Goal: Task Accomplishment & Management: Manage account settings

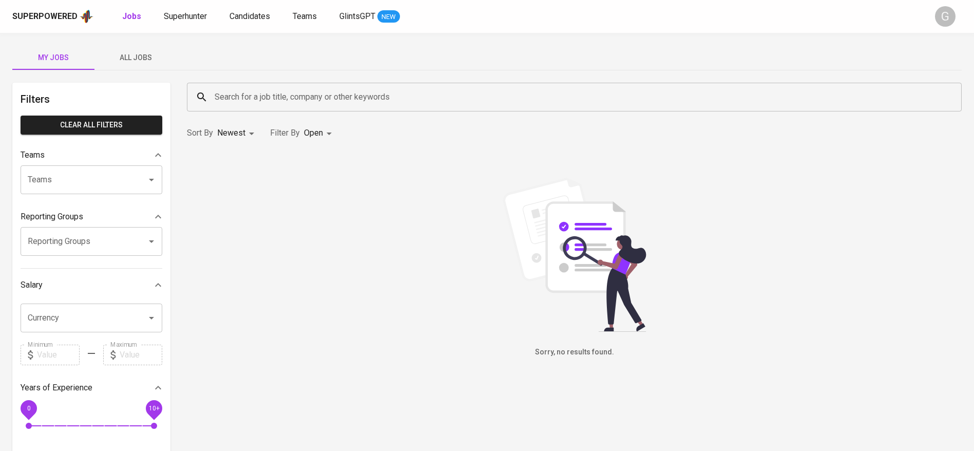
click at [208, 20] on div "Jobs Superhunter Candidates Teams GlintsGPT NEW" at bounding box center [261, 16] width 278 height 13
click at [197, 19] on span "Superhunter" at bounding box center [185, 16] width 43 height 10
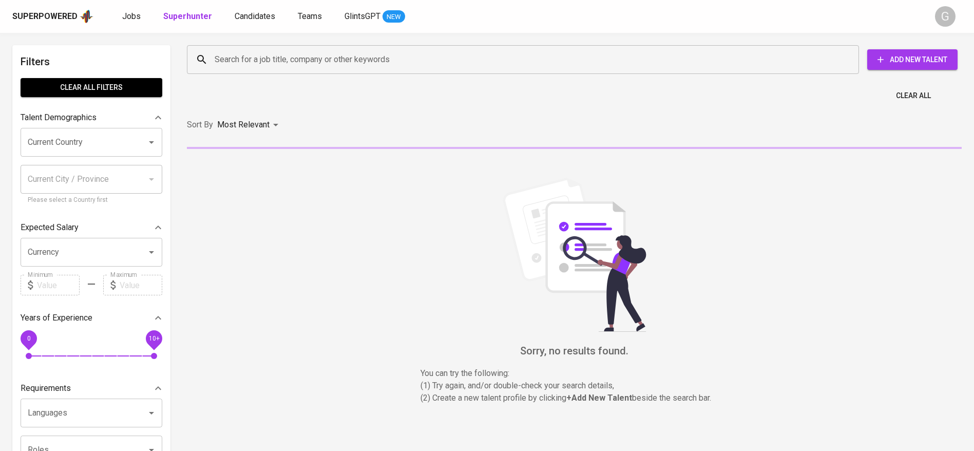
click at [293, 67] on input "Search for a job title, company or other keywords" at bounding box center [525, 60] width 627 height 20
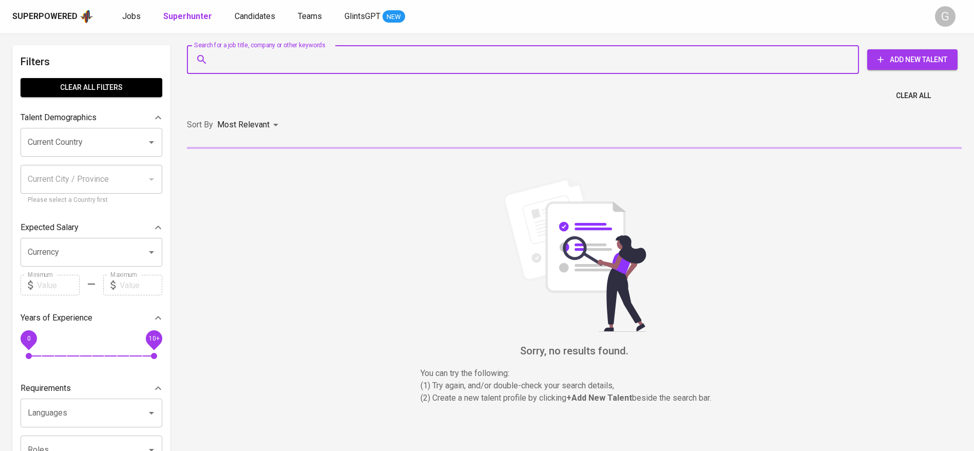
paste input "[EMAIL_ADDRESS][DOMAIN_NAME]"
type input "[EMAIL_ADDRESS][DOMAIN_NAME]"
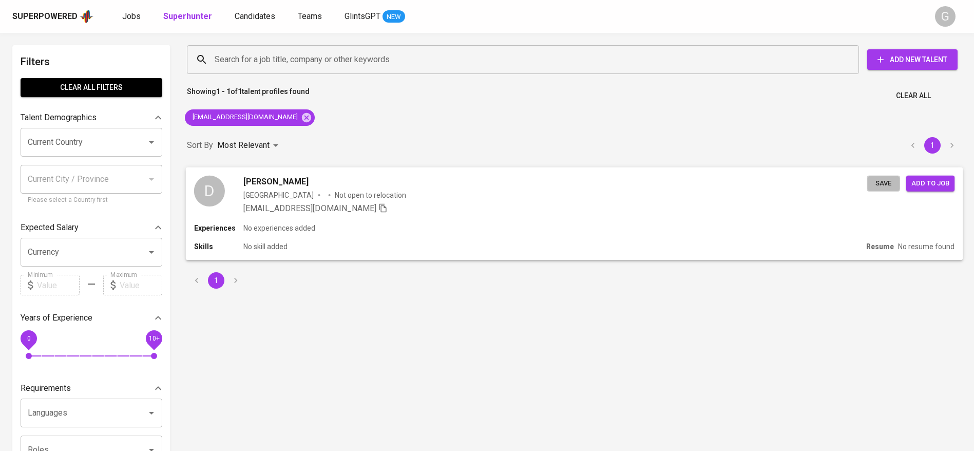
click at [872, 183] on button "Save" at bounding box center [883, 183] width 33 height 16
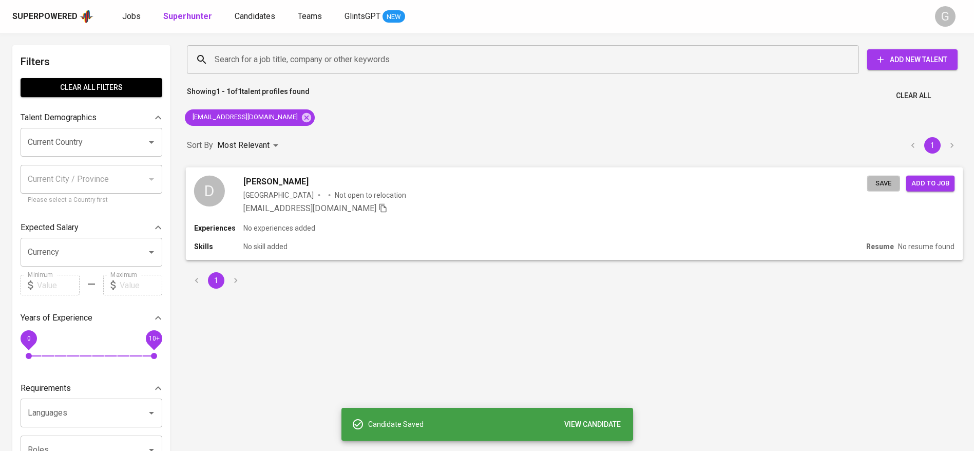
click at [872, 183] on button "Save" at bounding box center [883, 183] width 33 height 16
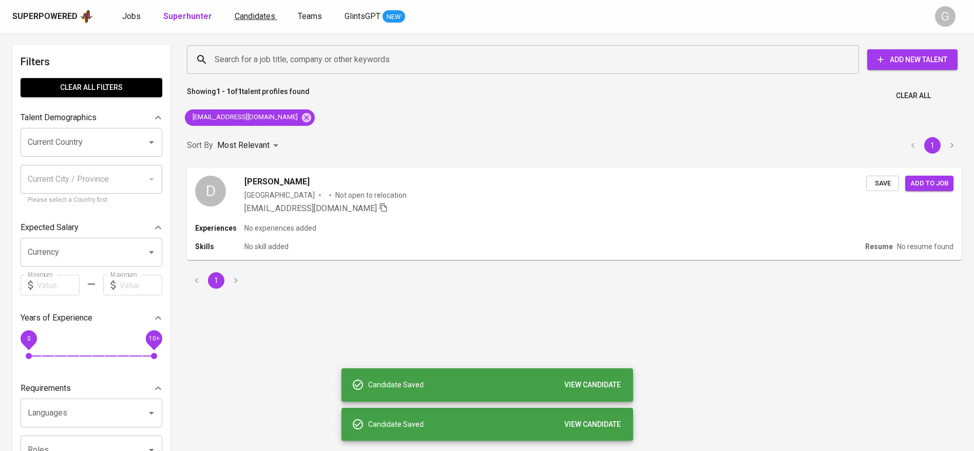
click at [247, 17] on span "Candidates" at bounding box center [255, 16] width 41 height 10
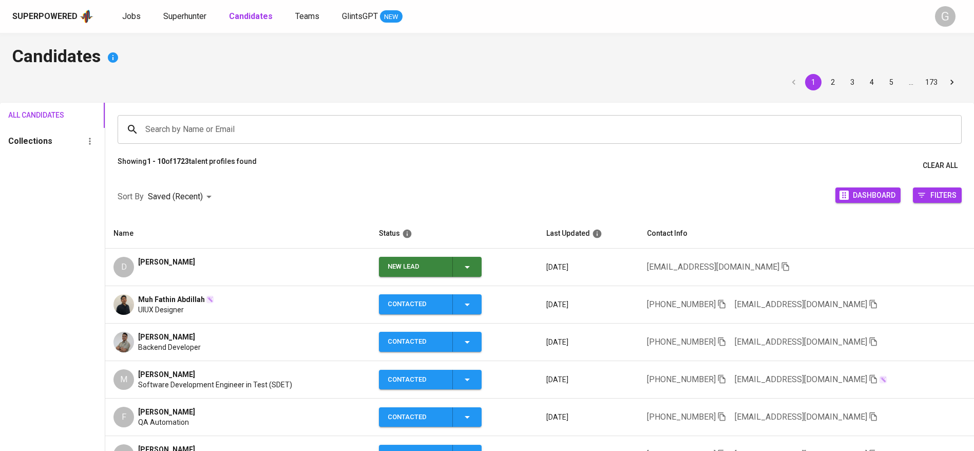
click at [473, 266] on icon "button" at bounding box center [467, 267] width 12 height 12
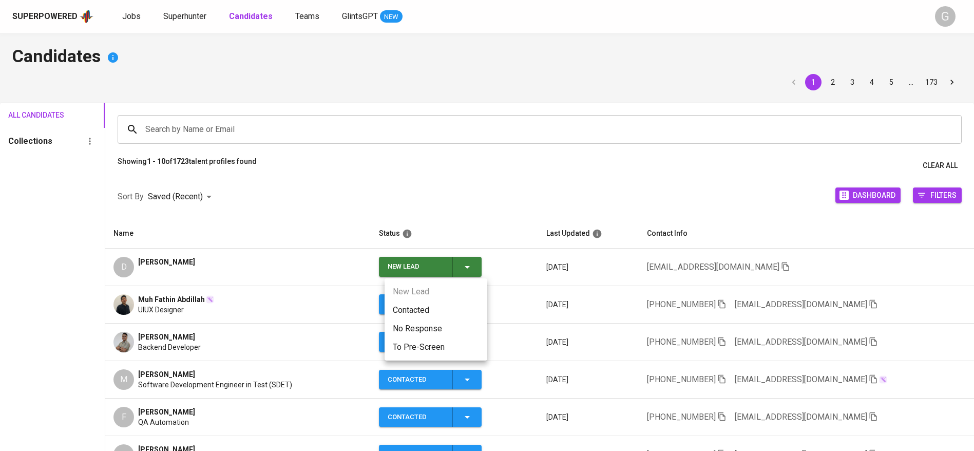
click at [443, 306] on li "Contacted" at bounding box center [436, 310] width 103 height 18
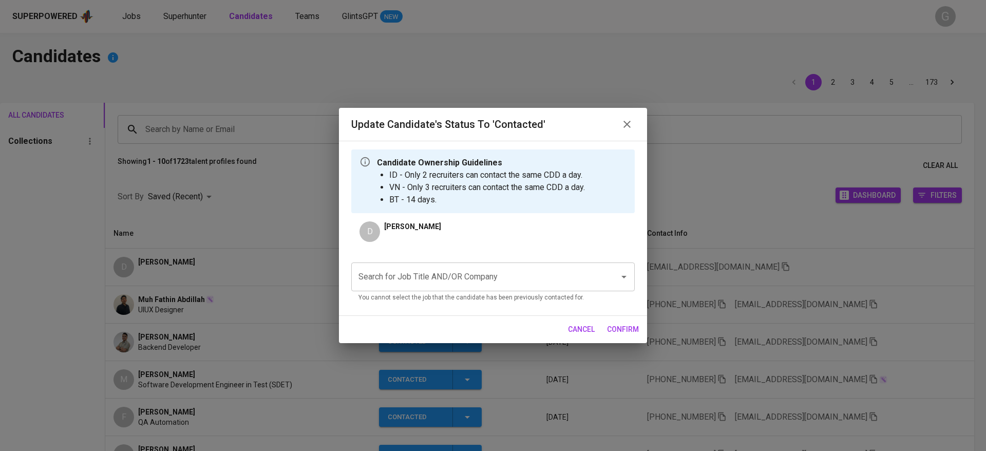
click at [487, 279] on input "Search for Job Title AND/OR Company" at bounding box center [478, 277] width 245 height 20
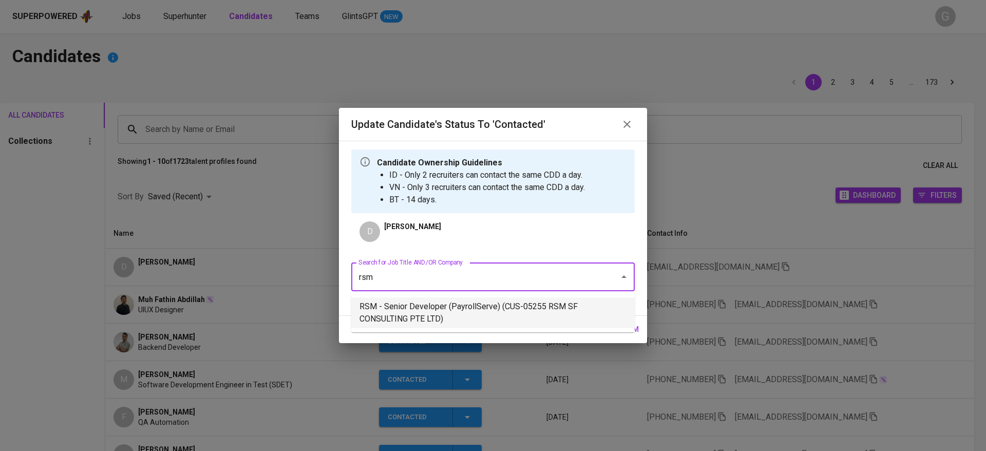
click at [491, 308] on li "RSM - Senior Developer (PayrollServe) (CUS-05255 RSM SF CONSULTING PTE LTD)" at bounding box center [492, 312] width 283 height 31
type input "rsm"
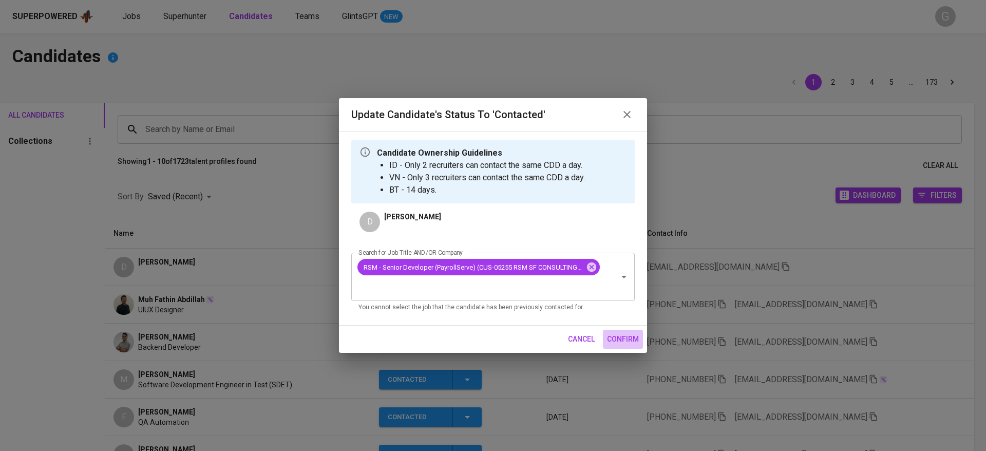
click at [613, 335] on span "confirm" at bounding box center [623, 339] width 32 height 13
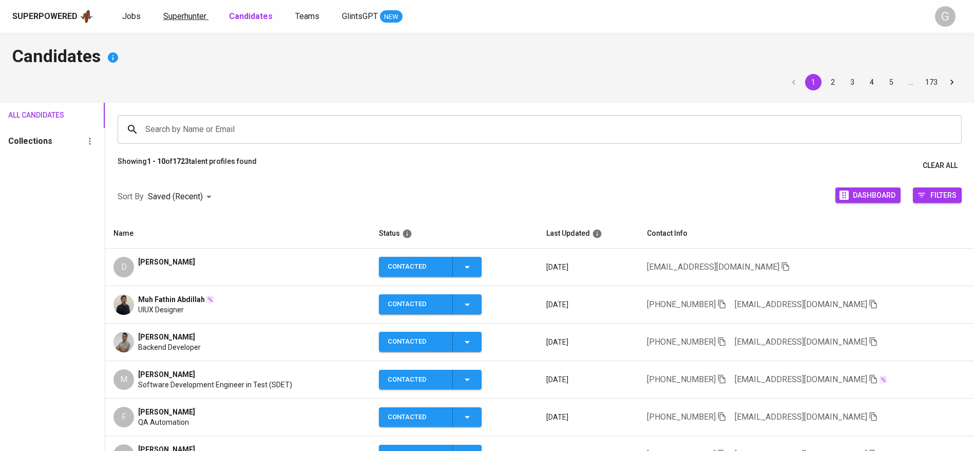
click at [180, 17] on span "Superhunter" at bounding box center [184, 16] width 43 height 10
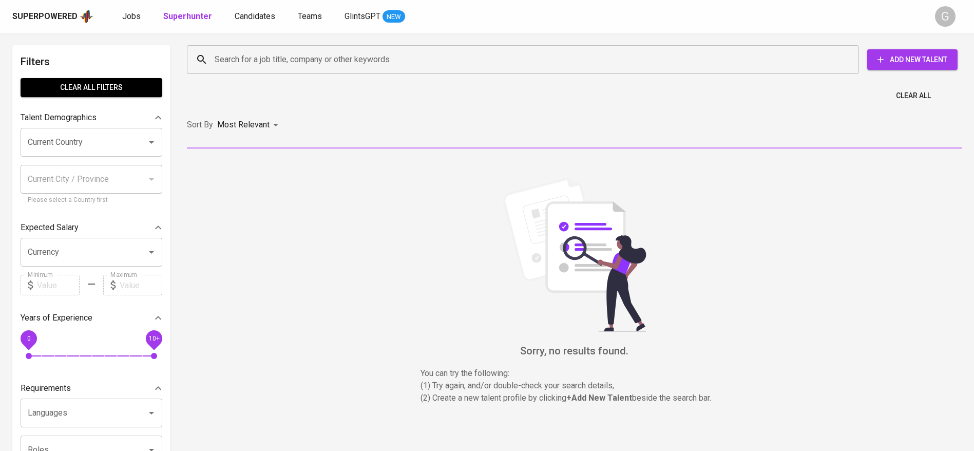
click at [229, 67] on input "Search for a job title, company or other keywords" at bounding box center [525, 60] width 627 height 20
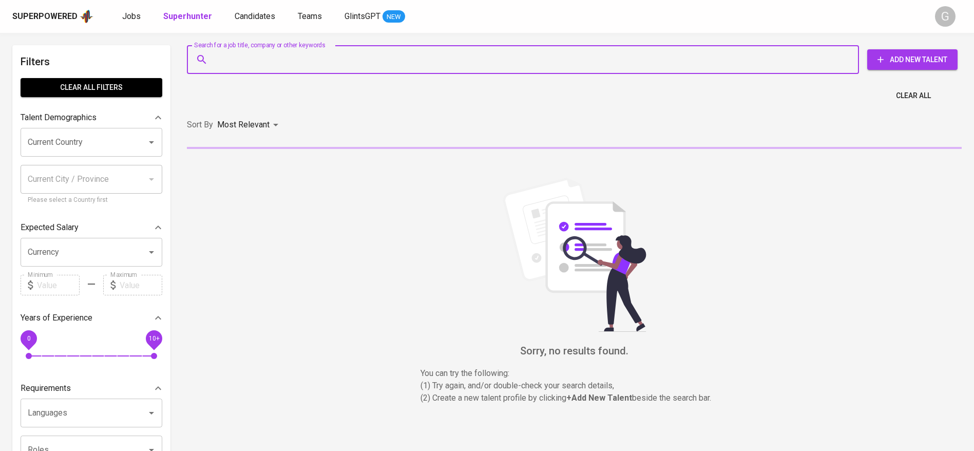
paste input "[EMAIL_ADDRESS][DOMAIN_NAME]"
type input "[EMAIL_ADDRESS][DOMAIN_NAME]"
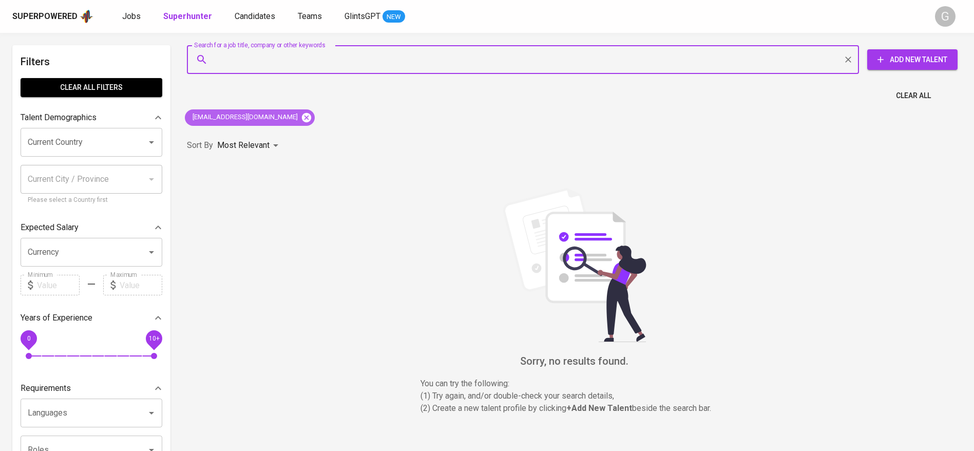
click at [302, 114] on icon at bounding box center [306, 116] width 9 height 9
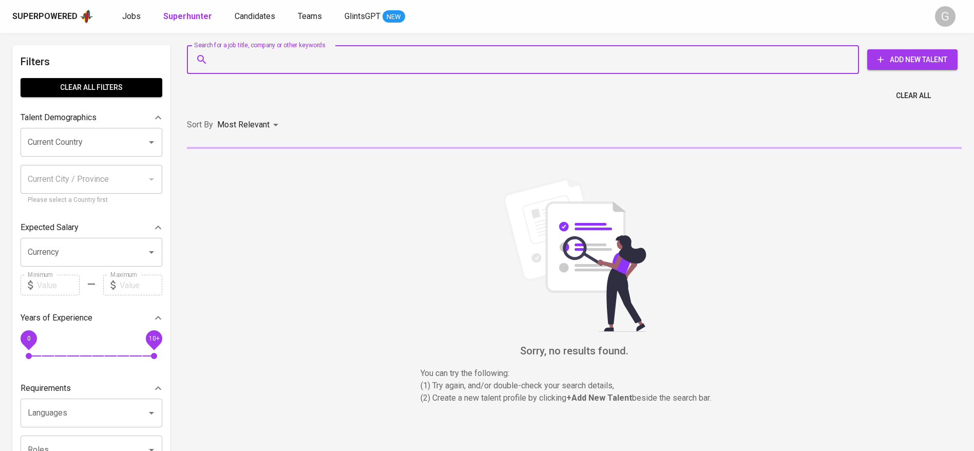
click at [297, 63] on input "Search for a job title, company or other keywords" at bounding box center [525, 60] width 627 height 20
paste input "[EMAIL_ADDRESS][DOMAIN_NAME]"
type input "[EMAIL_ADDRESS][DOMAIN_NAME]"
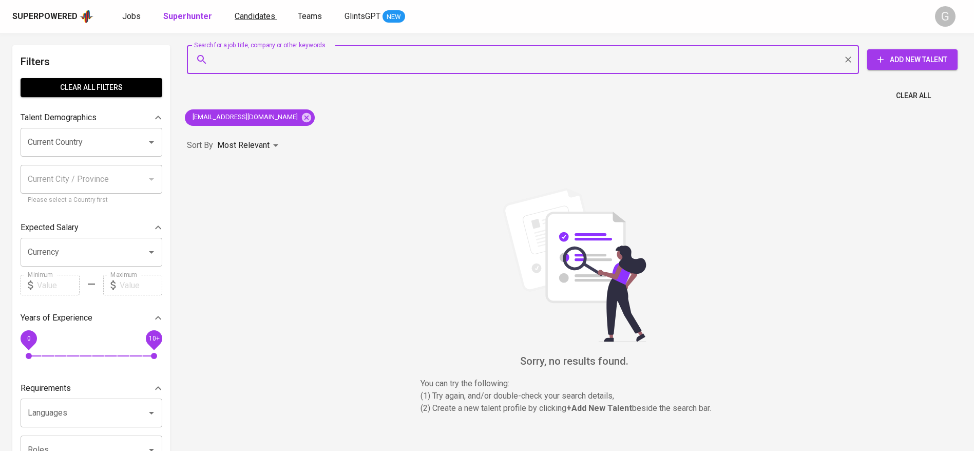
click at [252, 18] on span "Candidates" at bounding box center [255, 16] width 41 height 10
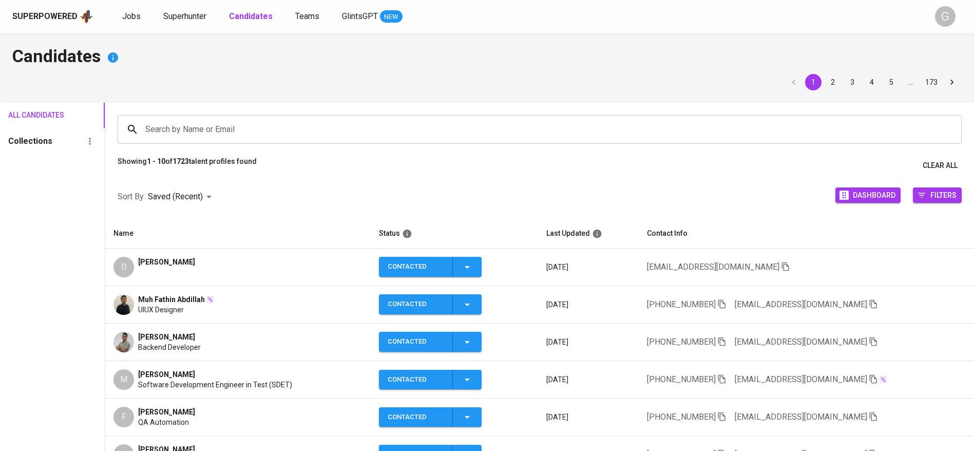
click at [279, 126] on input "Search by Name or Email" at bounding box center [542, 130] width 799 height 20
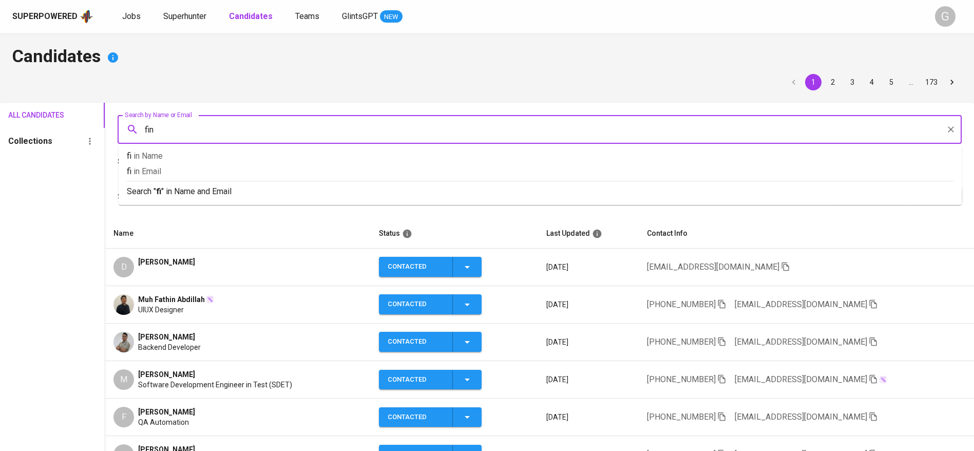
type input "fina"
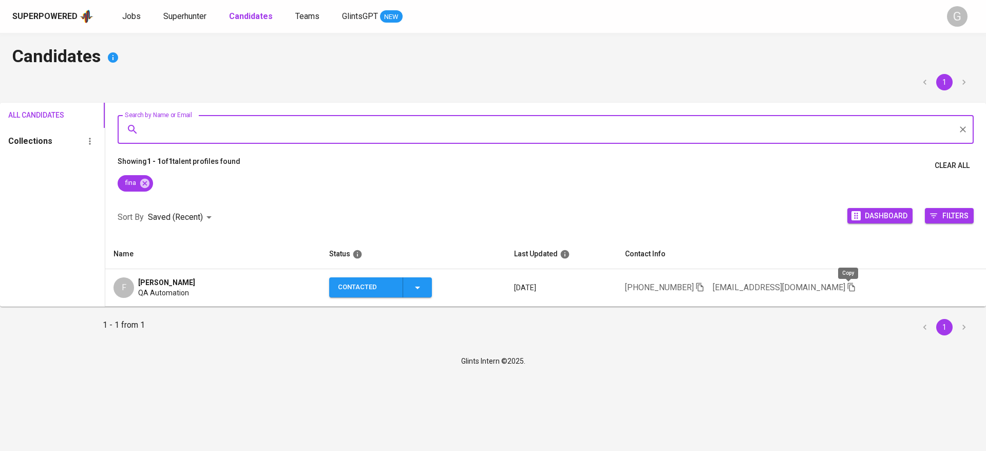
click at [847, 284] on icon "button" at bounding box center [851, 286] width 9 height 9
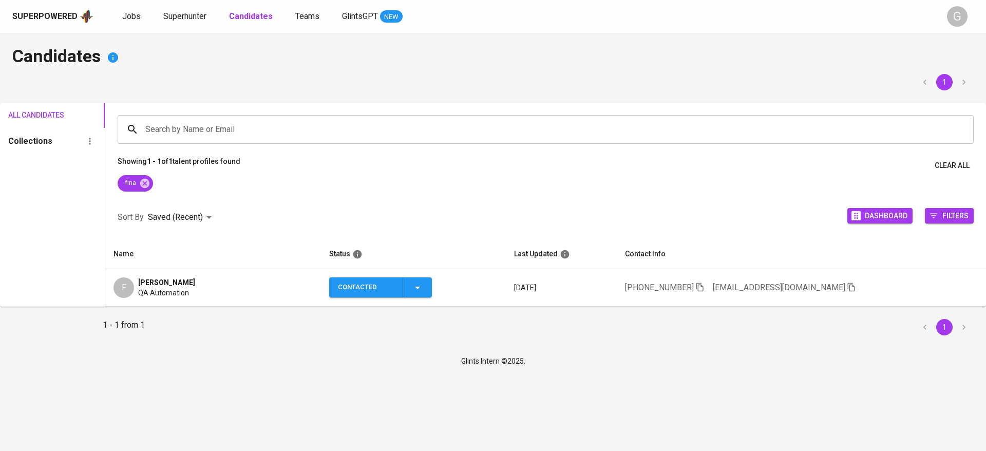
click at [165, 180] on div "fina" at bounding box center [545, 185] width 881 height 21
click at [145, 183] on icon at bounding box center [144, 182] width 9 height 9
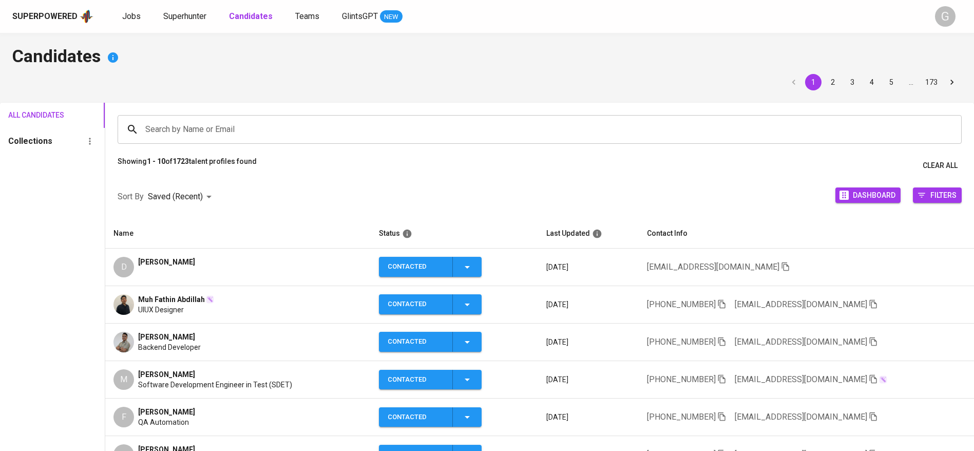
click at [69, 206] on div "All Candidates Collections" at bounding box center [52, 363] width 105 height 521
drag, startPoint x: 225, startPoint y: 63, endPoint x: 382, endPoint y: 7, distance: 166.6
click at [225, 63] on h4 "Candidates" at bounding box center [486, 57] width 949 height 25
click at [132, 16] on span "Jobs" at bounding box center [131, 16] width 18 height 10
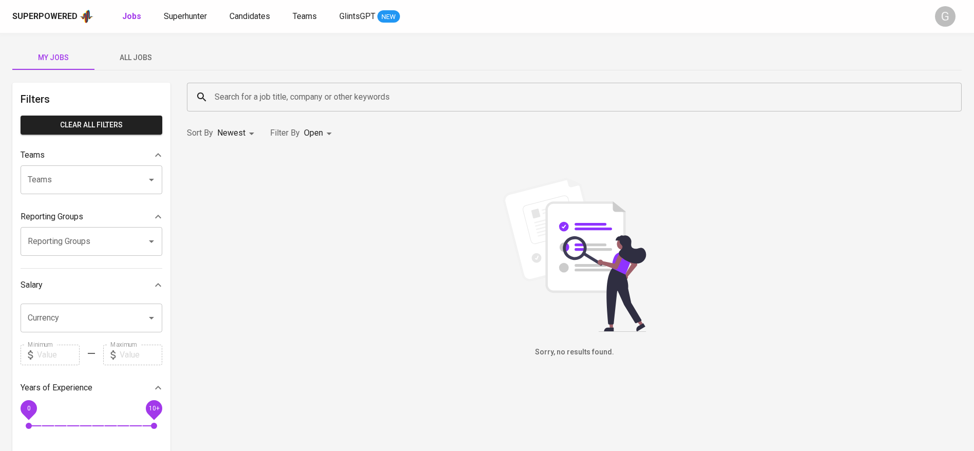
click at [137, 56] on span "All Jobs" at bounding box center [136, 57] width 70 height 13
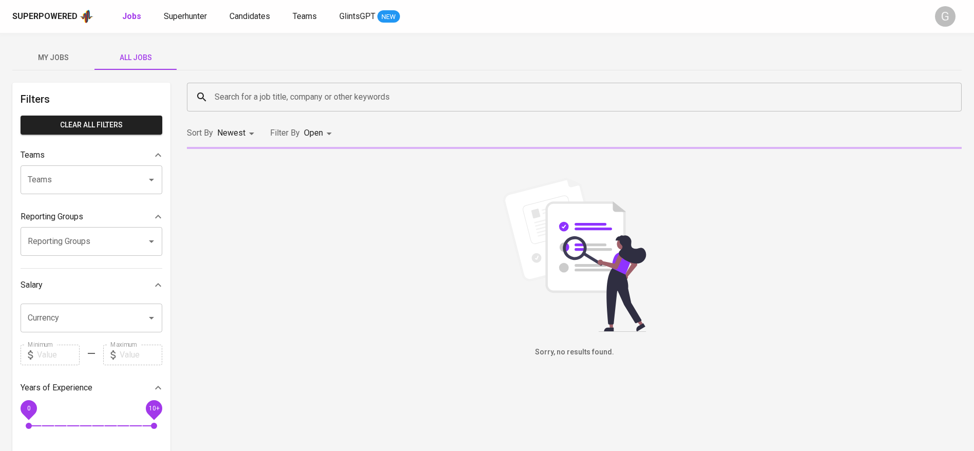
click at [243, 98] on input "Search for a job title, company or other keywords" at bounding box center [577, 97] width 730 height 20
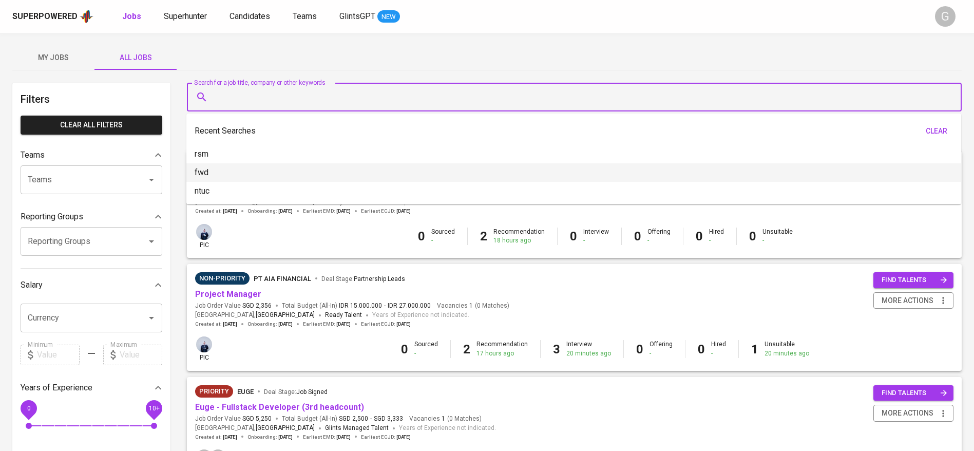
click at [208, 177] on p "fwd" at bounding box center [202, 172] width 14 height 12
type input "fwd"
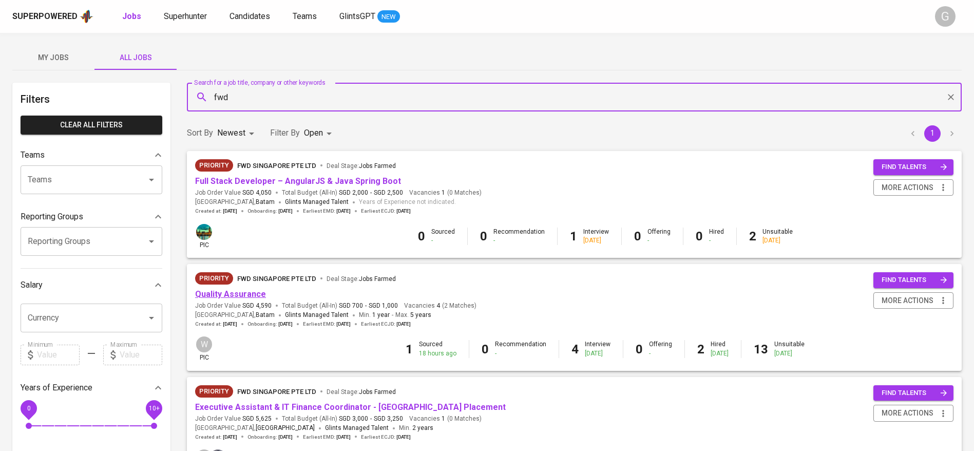
click at [244, 297] on link "Quality Assurance" at bounding box center [230, 294] width 71 height 10
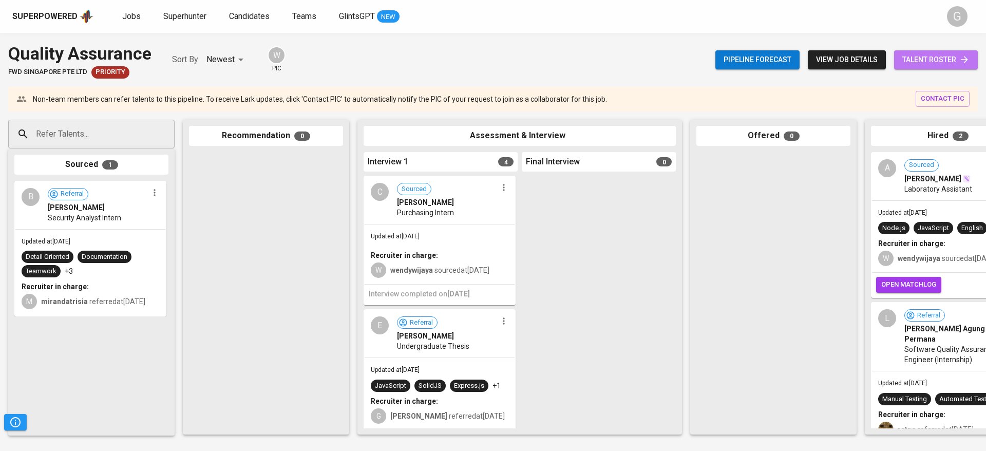
click at [973, 59] on link "talent roster" at bounding box center [936, 59] width 84 height 19
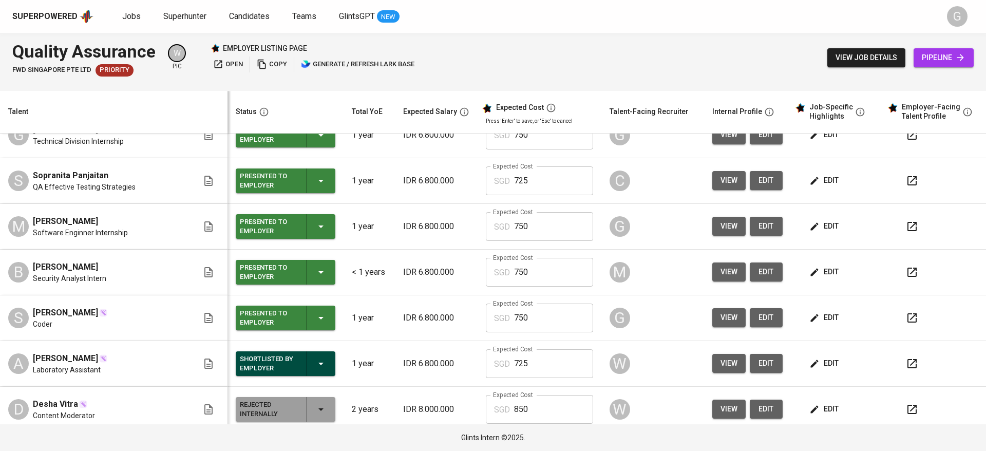
scroll to position [77, 0]
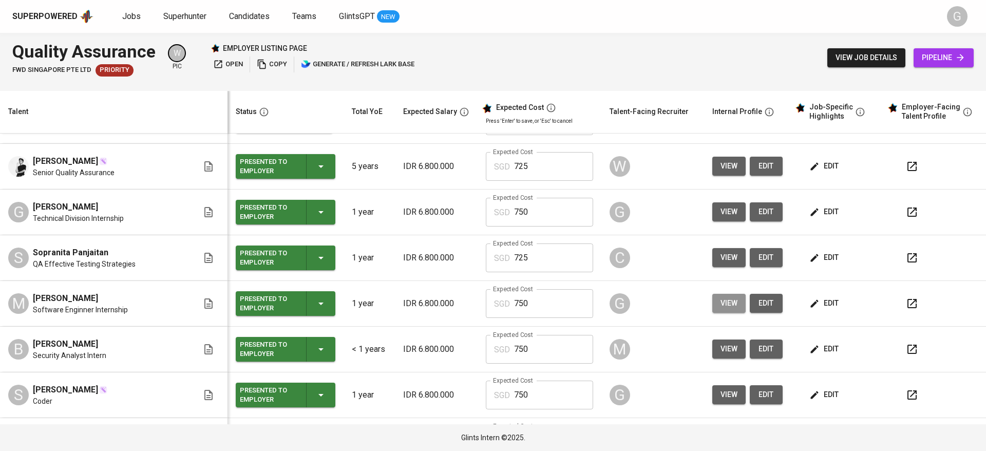
click at [720, 304] on span "view" at bounding box center [728, 303] width 17 height 13
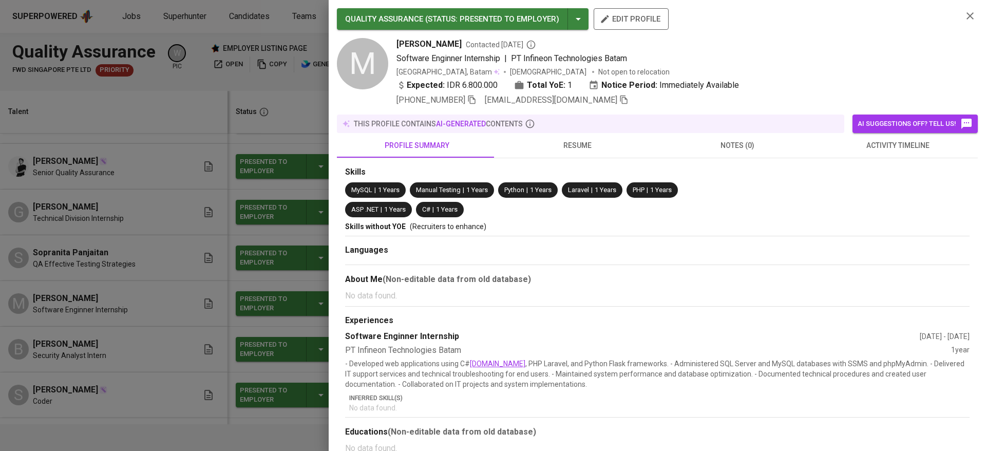
click at [619, 100] on icon "button" at bounding box center [623, 99] width 9 height 9
click at [297, 110] on div at bounding box center [493, 225] width 986 height 451
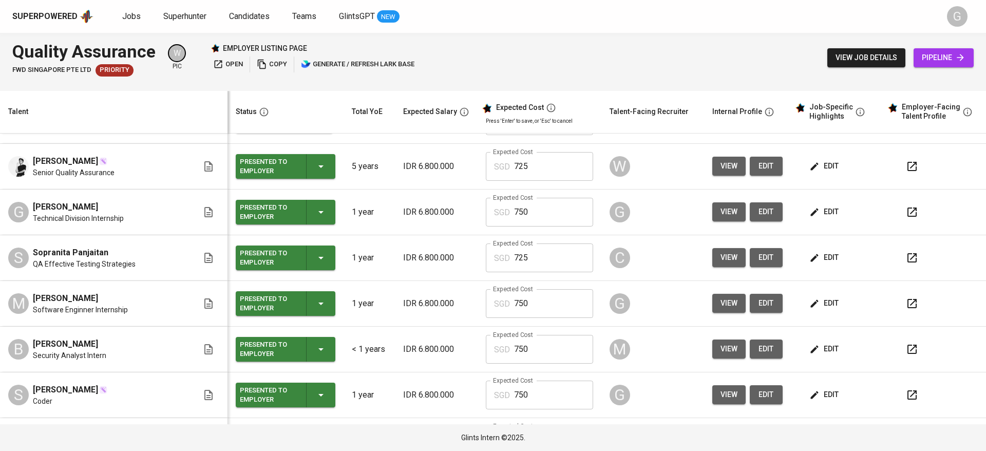
click at [916, 59] on link "pipeline" at bounding box center [943, 57] width 60 height 19
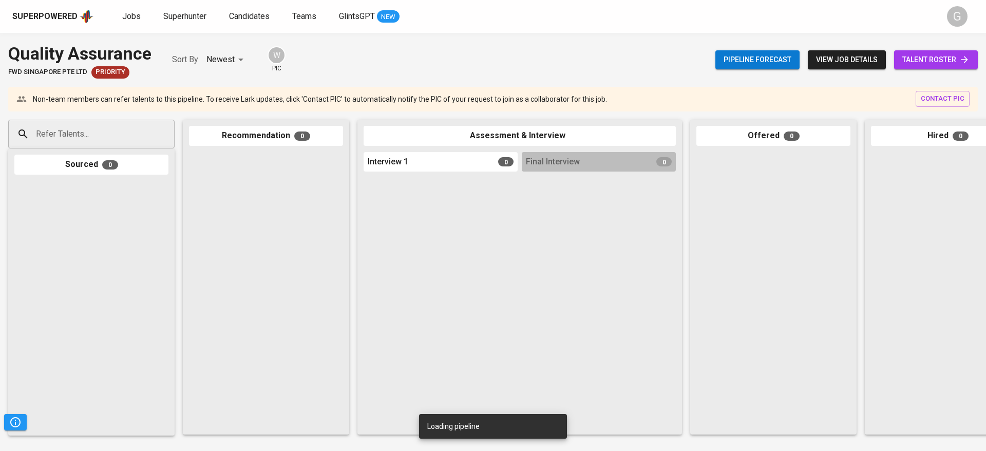
click at [108, 137] on input "Refer Talents..." at bounding box center [87, 134] width 108 height 20
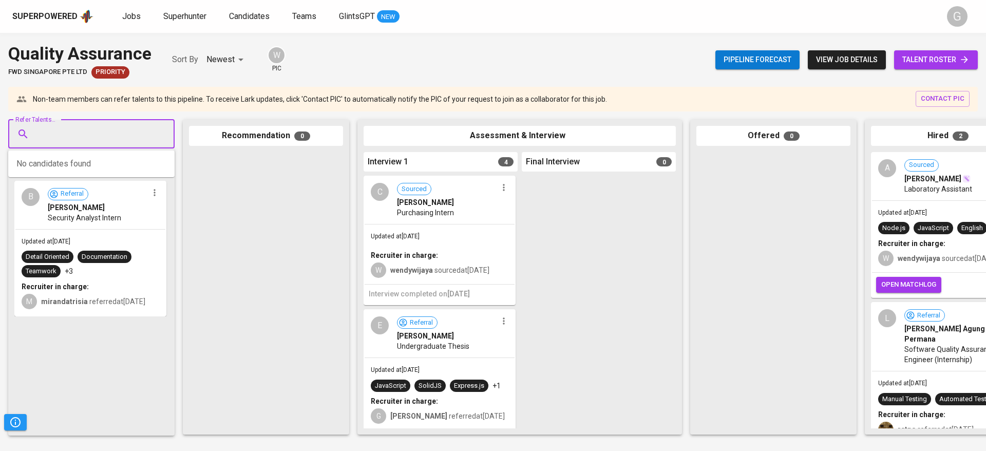
paste input "[EMAIL_ADDRESS][DOMAIN_NAME]"
type input "[EMAIL_ADDRESS][DOMAIN_NAME]"
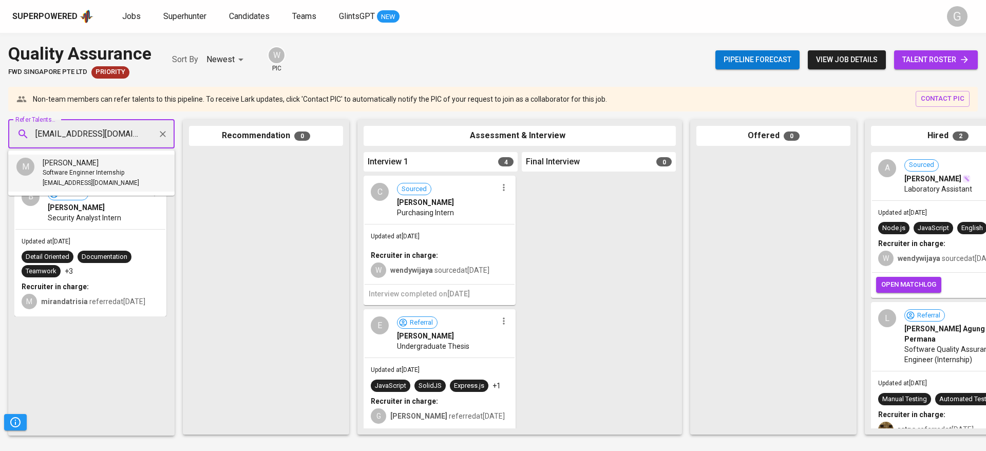
click at [68, 185] on span "[EMAIL_ADDRESS][DOMAIN_NAME]" at bounding box center [91, 183] width 97 height 10
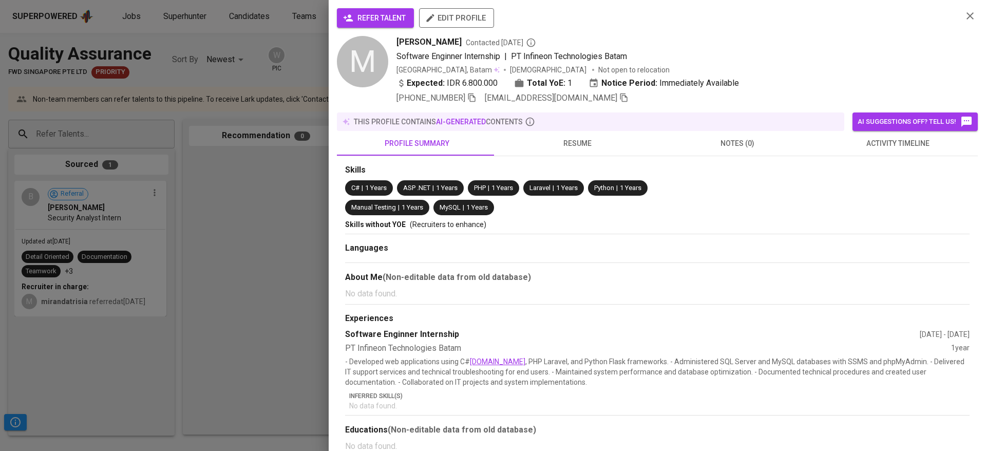
click at [355, 26] on button "refer talent" at bounding box center [375, 18] width 77 height 20
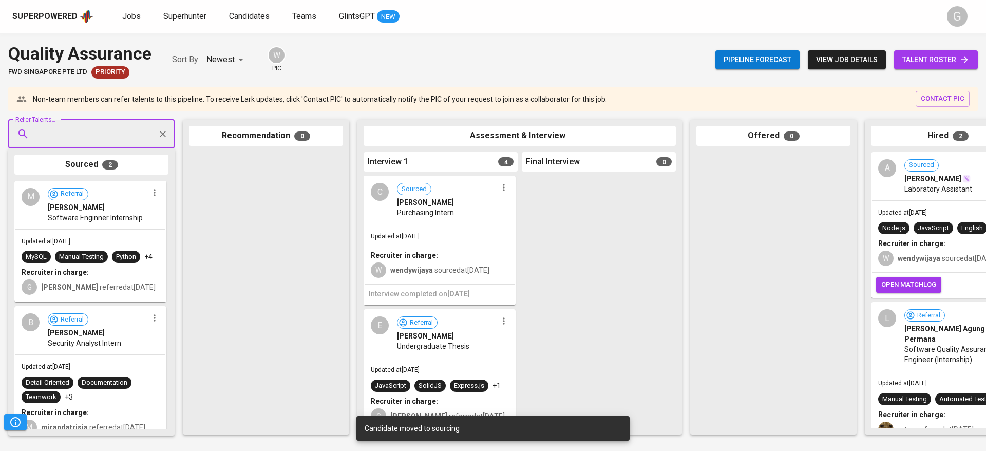
click at [917, 59] on span "talent roster" at bounding box center [935, 59] width 67 height 13
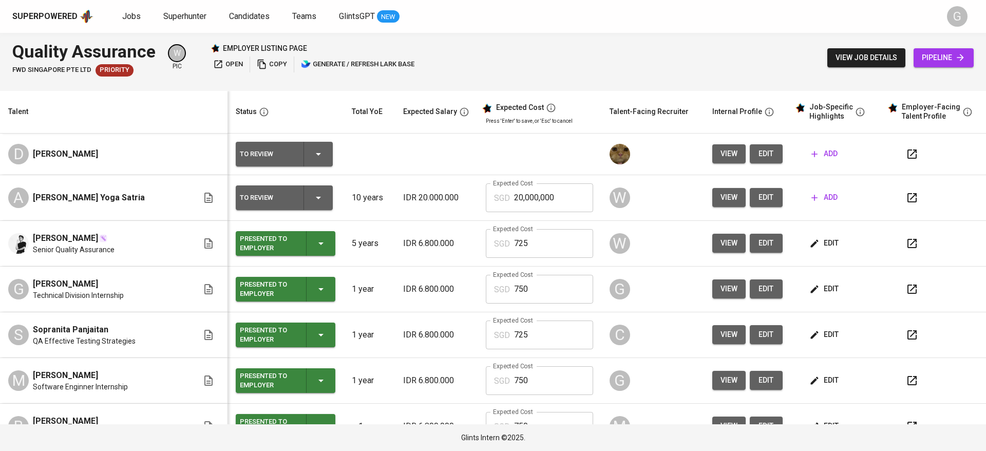
click at [720, 293] on span "view" at bounding box center [728, 288] width 17 height 13
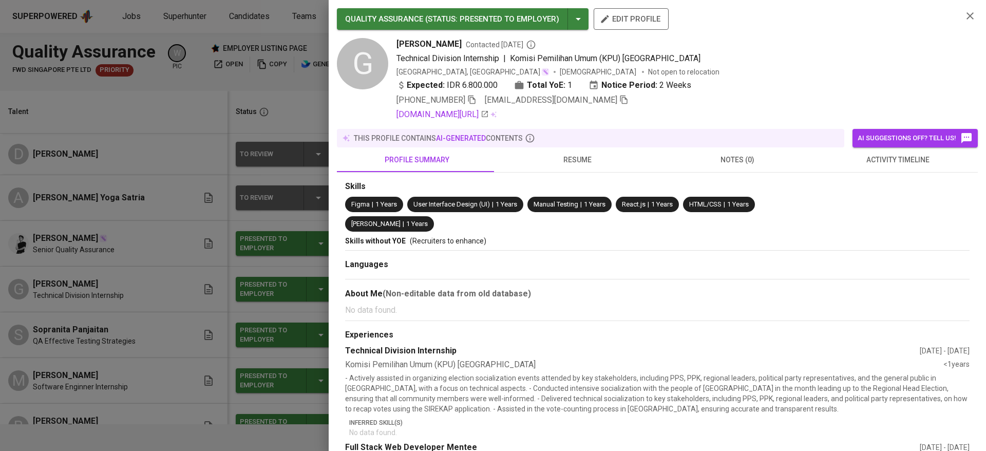
click at [619, 99] on icon "button" at bounding box center [623, 99] width 9 height 9
drag, startPoint x: 245, startPoint y: 95, endPoint x: 985, endPoint y: 62, distance: 741.1
click at [246, 95] on div at bounding box center [493, 225] width 986 height 451
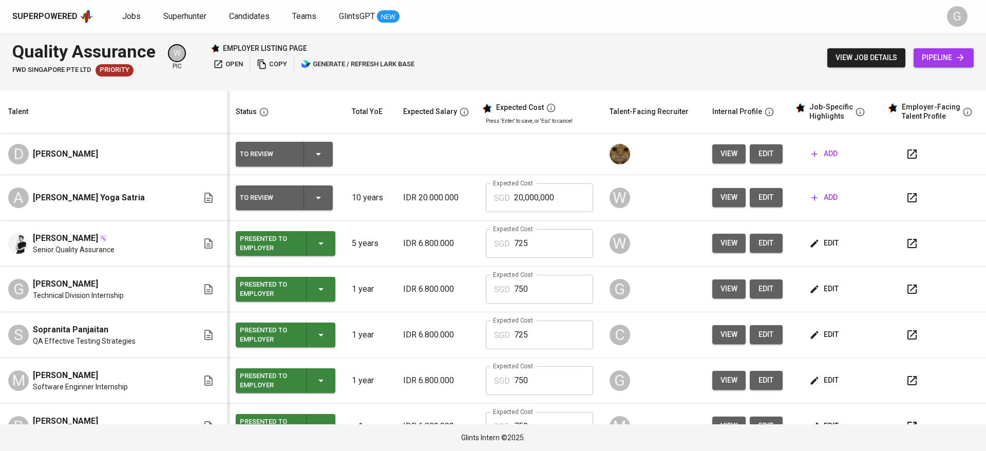
click at [941, 61] on span "pipeline" at bounding box center [944, 57] width 44 height 13
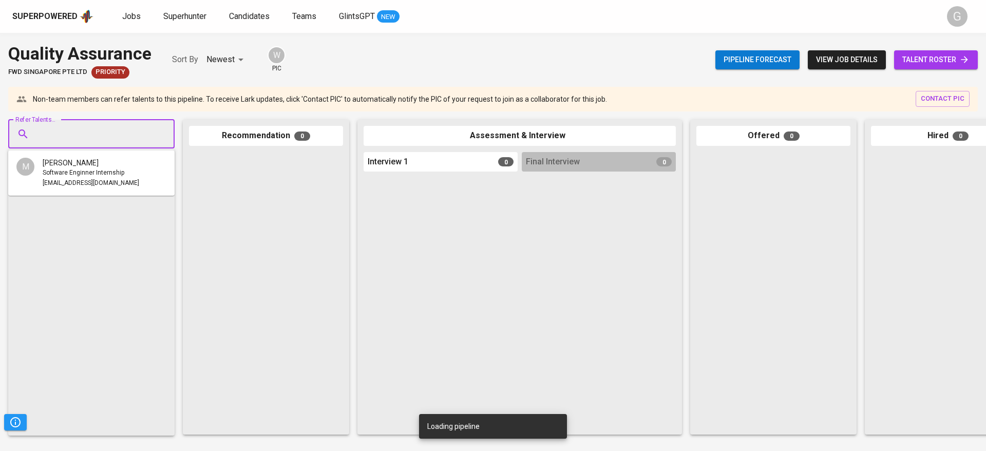
click at [137, 126] on input "Refer Talents..." at bounding box center [87, 134] width 108 height 20
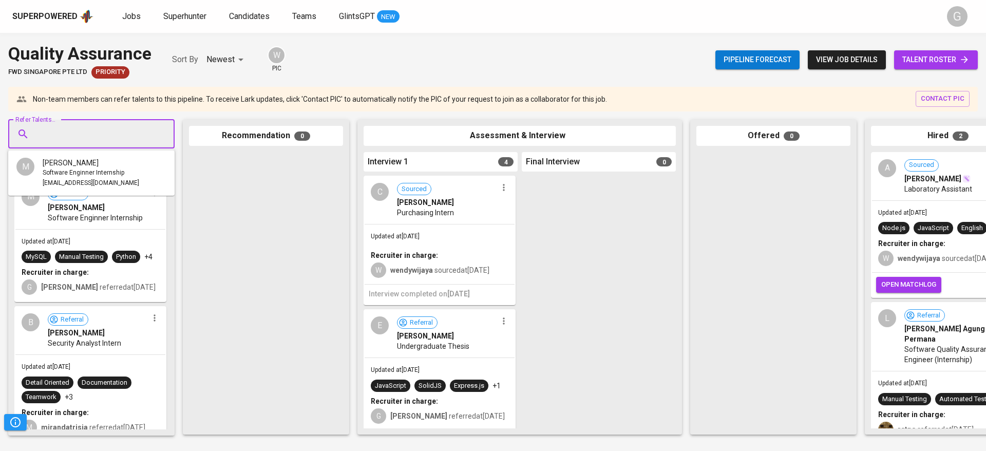
paste input "[EMAIL_ADDRESS][DOMAIN_NAME]"
type input "[EMAIL_ADDRESS][DOMAIN_NAME]"
click at [77, 186] on span "[EMAIL_ADDRESS][DOMAIN_NAME]" at bounding box center [91, 183] width 97 height 10
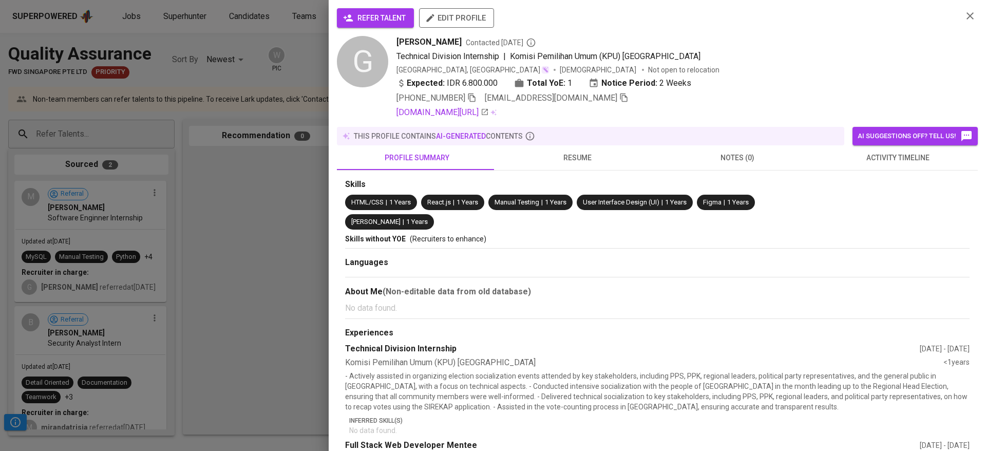
scroll to position [0, 0]
click at [374, 28] on div "refer talent edit profile" at bounding box center [645, 22] width 617 height 28
click at [377, 15] on span "refer talent" at bounding box center [375, 18] width 61 height 13
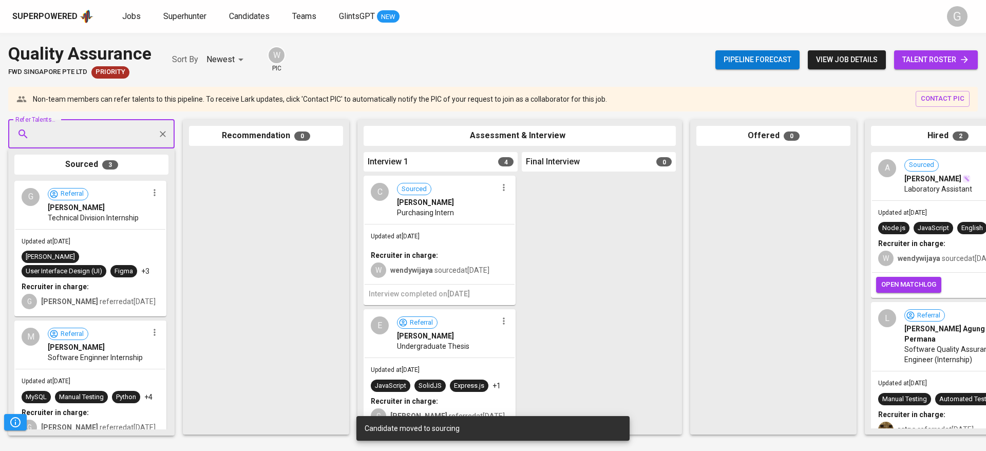
click at [926, 56] on span "talent roster" at bounding box center [935, 59] width 67 height 13
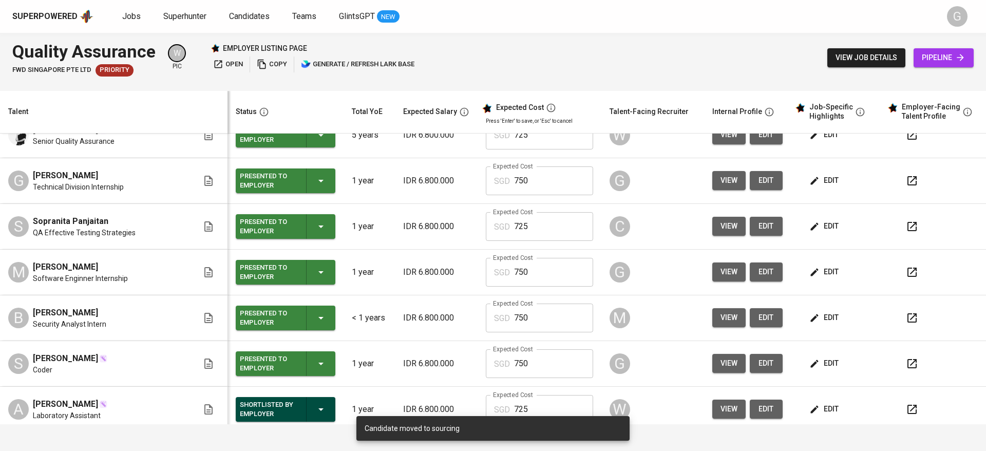
scroll to position [154, 0]
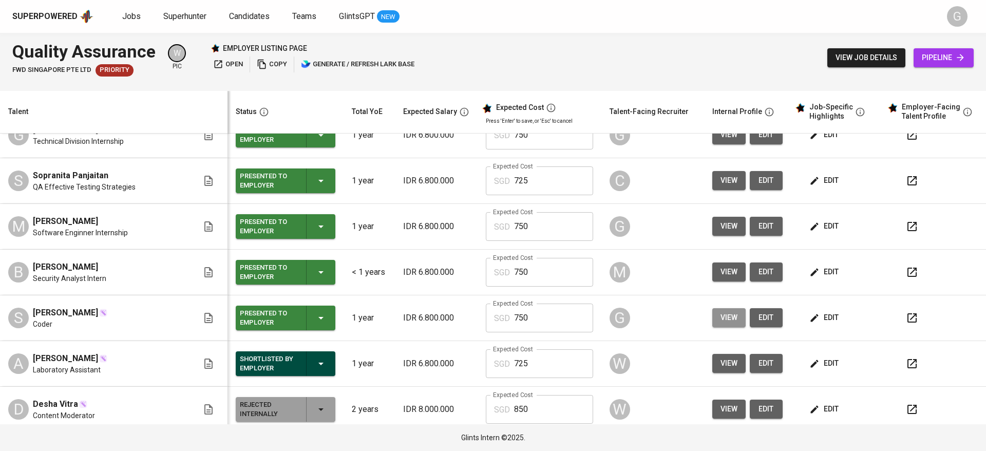
click at [720, 322] on span "view" at bounding box center [728, 317] width 17 height 13
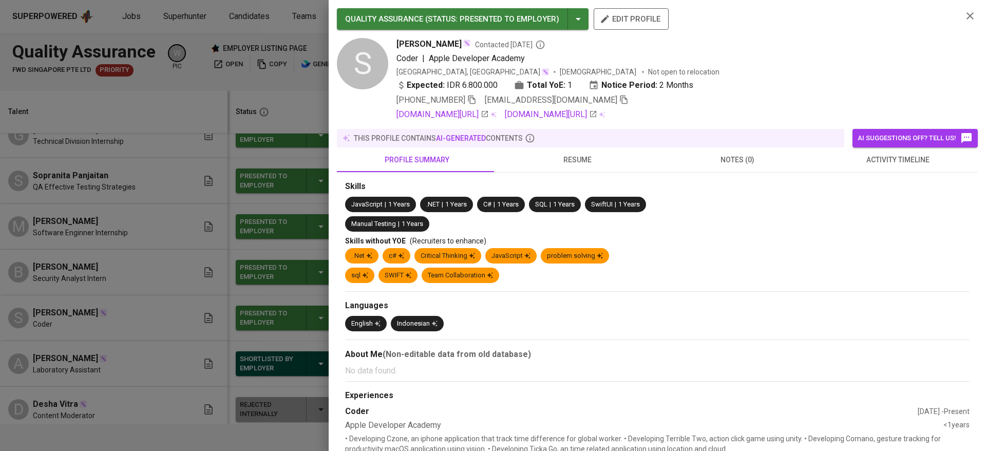
click at [619, 100] on icon "button" at bounding box center [623, 99] width 9 height 9
click at [110, 180] on div at bounding box center [493, 225] width 986 height 451
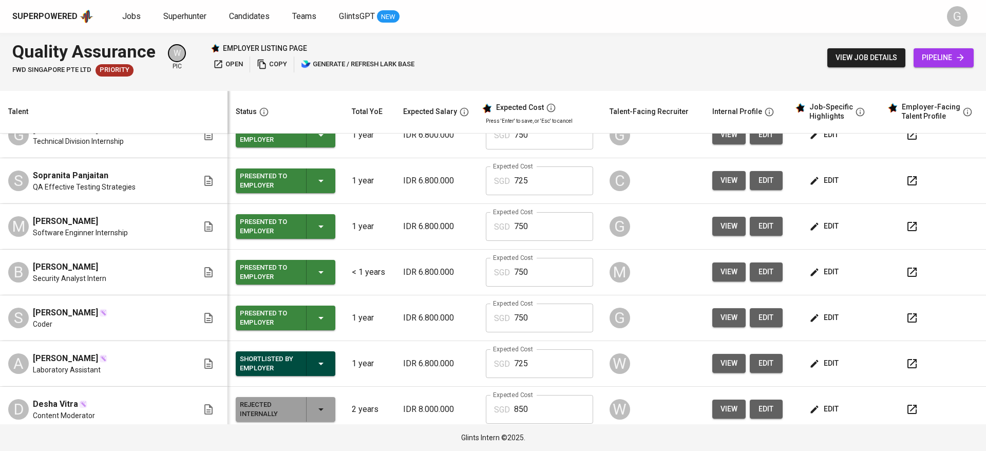
click at [960, 55] on icon at bounding box center [960, 57] width 10 height 10
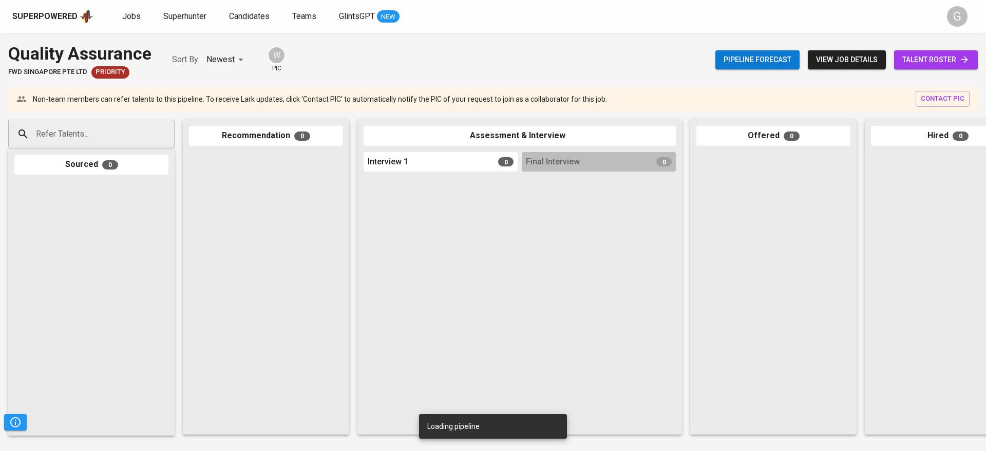
click at [96, 132] on input "Refer Talents..." at bounding box center [87, 134] width 108 height 20
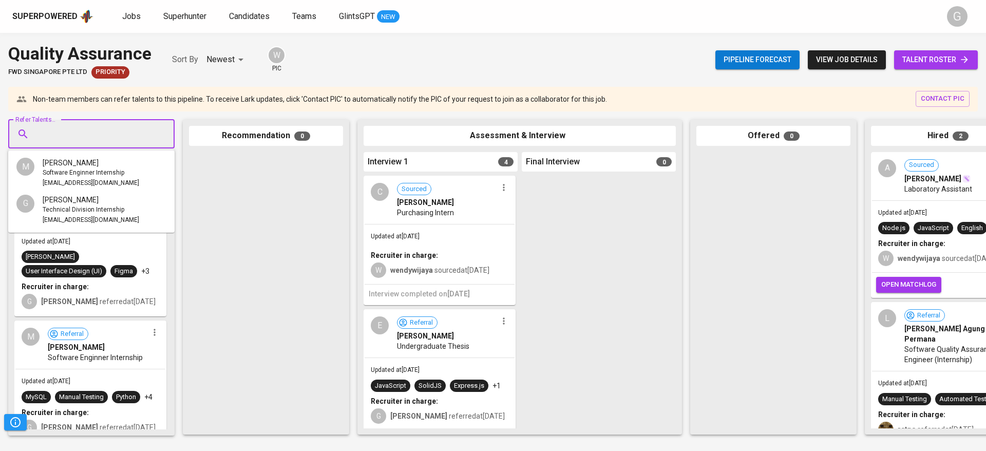
paste input "[EMAIL_ADDRESS][DOMAIN_NAME]"
type input "[EMAIL_ADDRESS][DOMAIN_NAME]"
click at [94, 170] on div "Coder" at bounding box center [91, 173] width 97 height 10
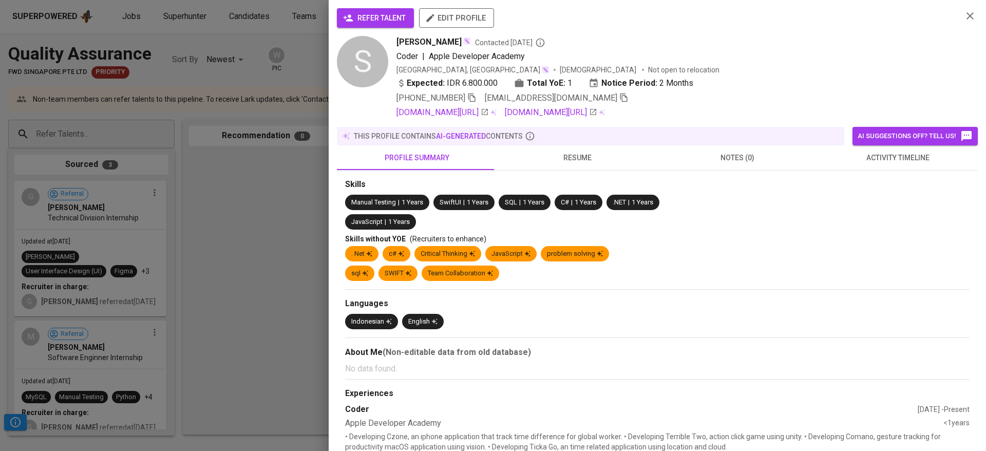
scroll to position [0, 0]
click at [360, 18] on span "refer talent" at bounding box center [375, 18] width 61 height 13
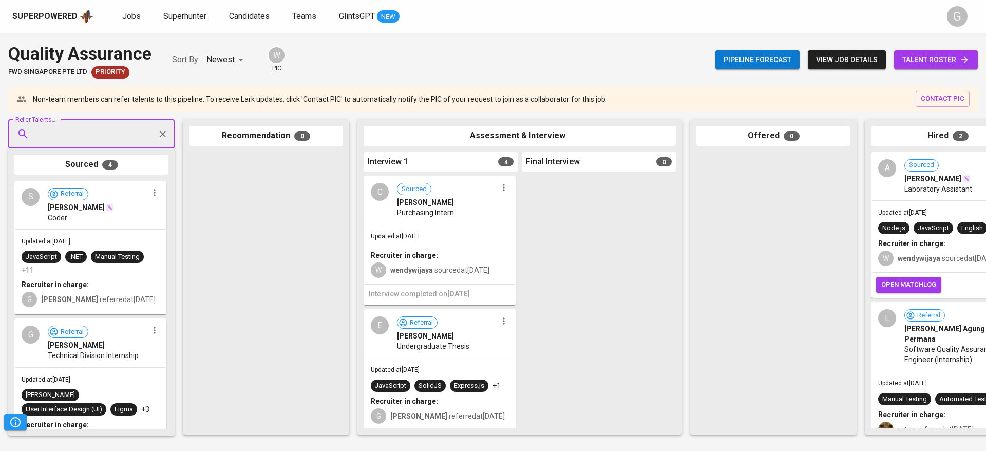
click at [186, 17] on span "Superhunter" at bounding box center [184, 16] width 43 height 10
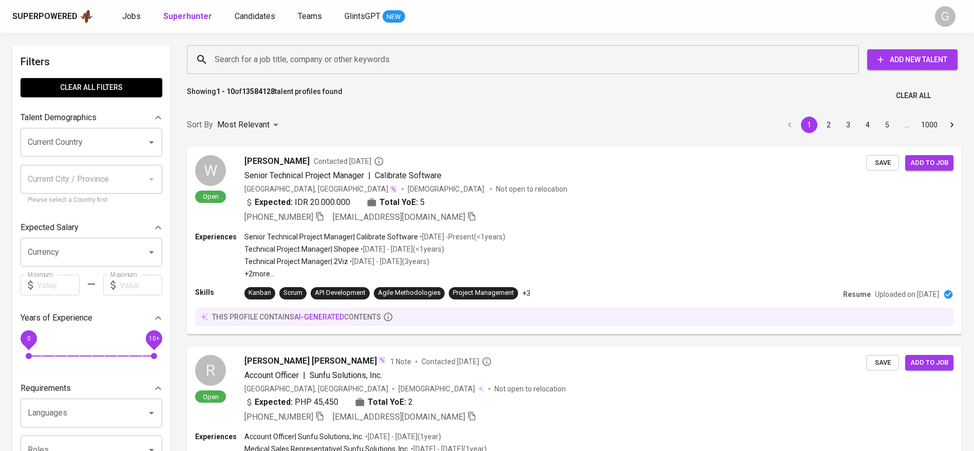
click at [314, 61] on input "Search for a job title, company or other keywords" at bounding box center [525, 60] width 627 height 20
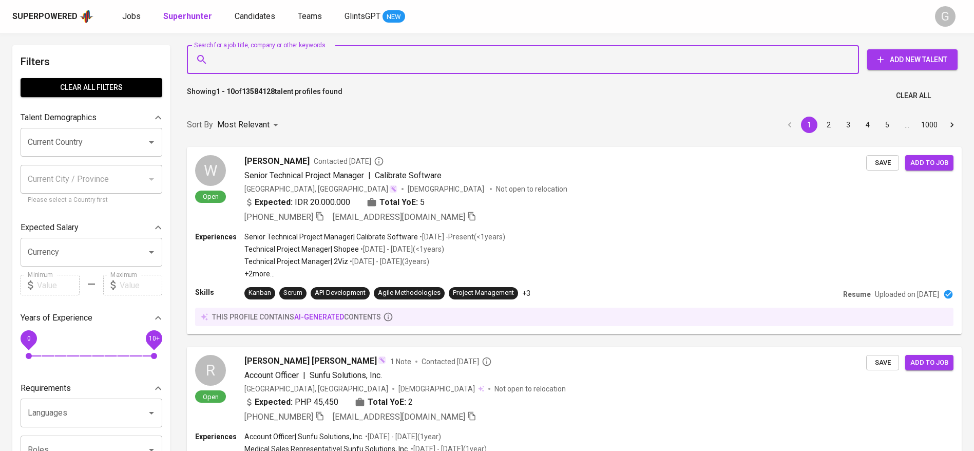
paste input "[EMAIL_ADDRESS][DOMAIN_NAME]"
type input "[EMAIL_ADDRESS][DOMAIN_NAME]"
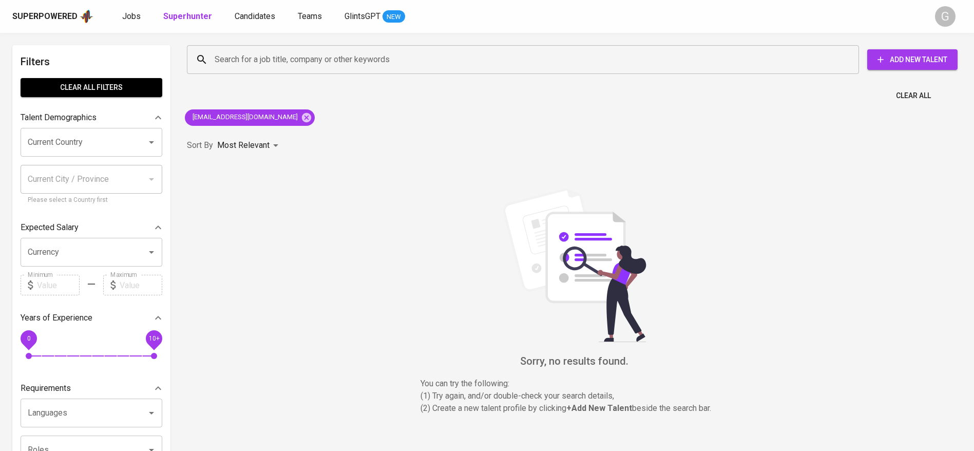
click at [227, 182] on div "Sorry, no results found. You can try the following : (1) Try again, and/or doub…" at bounding box center [574, 301] width 787 height 280
click at [916, 68] on button "Add New Talent" at bounding box center [912, 59] width 90 height 21
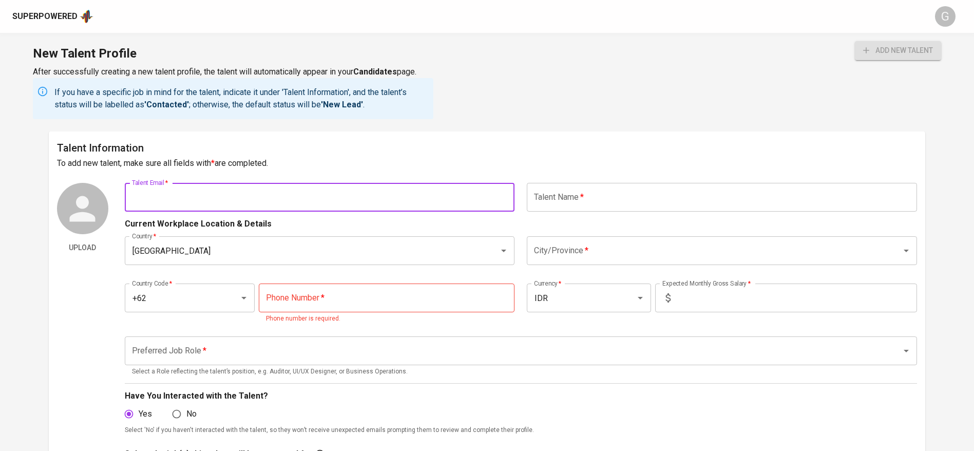
drag, startPoint x: 284, startPoint y: 203, endPoint x: 409, endPoint y: 198, distance: 124.9
click at [284, 203] on input "text" at bounding box center [320, 197] width 390 height 29
paste input "[EMAIL_ADDRESS][DOMAIN_NAME]"
type input "[EMAIL_ADDRESS][DOMAIN_NAME]"
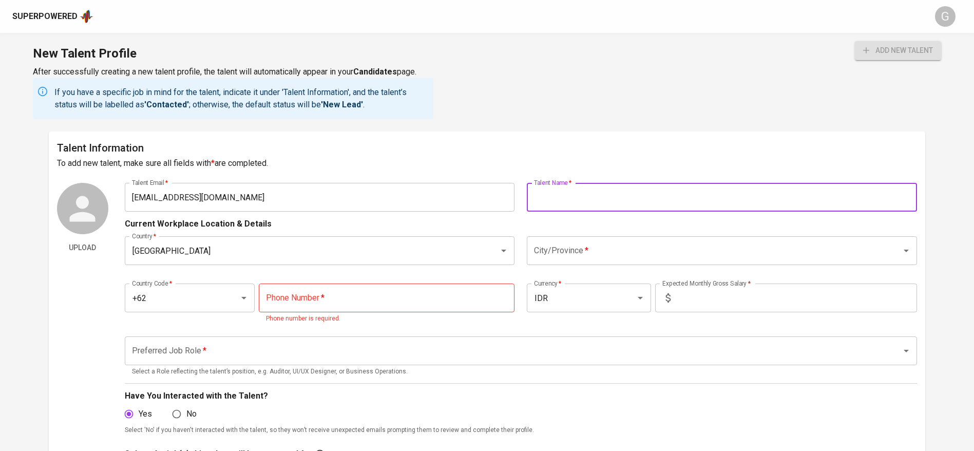
click at [613, 198] on input "text" at bounding box center [722, 197] width 390 height 29
click at [607, 263] on div "City/Province *" at bounding box center [722, 250] width 390 height 29
type input "Alex Sander"
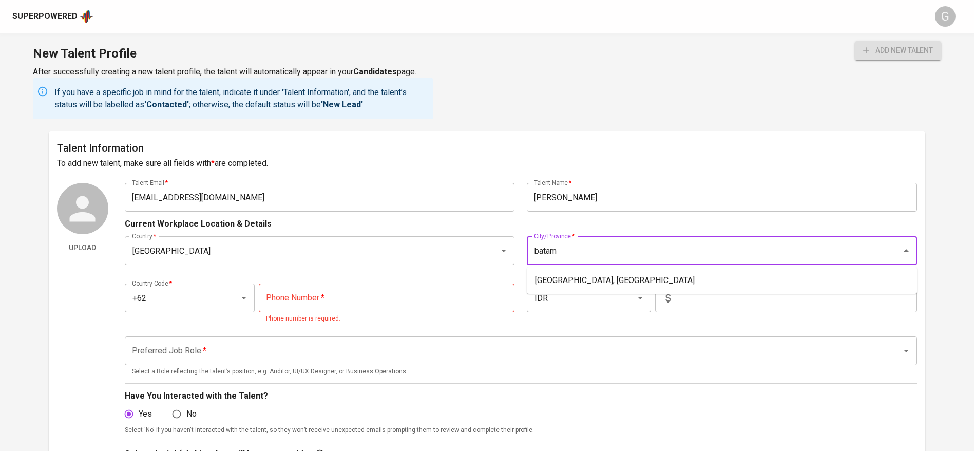
click at [616, 281] on li "Batam, Kepulauan Riau" at bounding box center [722, 280] width 390 height 18
type input "Batam, Kepulauan Riau"
click at [405, 302] on input "tel" at bounding box center [387, 297] width 256 height 29
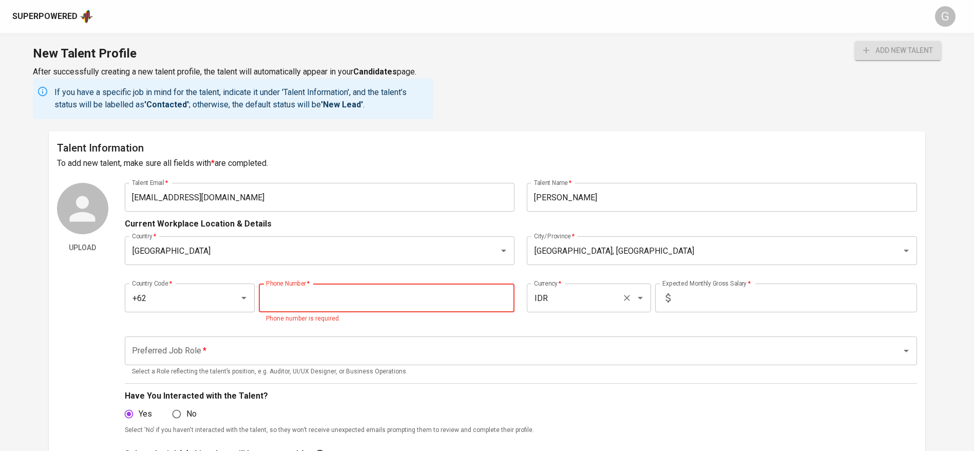
paste input "857-6529-6846"
type input "857-6529-6846"
click at [674, 297] on icon at bounding box center [668, 298] width 12 height 12
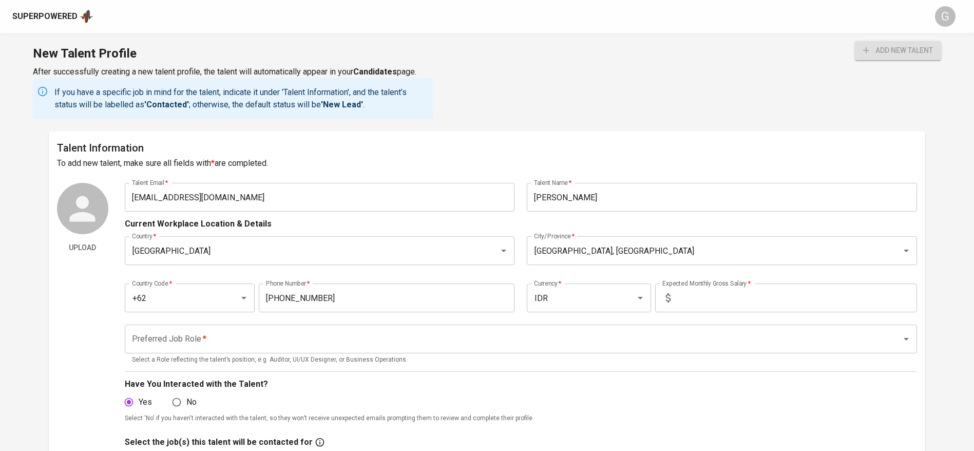
click at [679, 300] on input "text" at bounding box center [796, 297] width 242 height 29
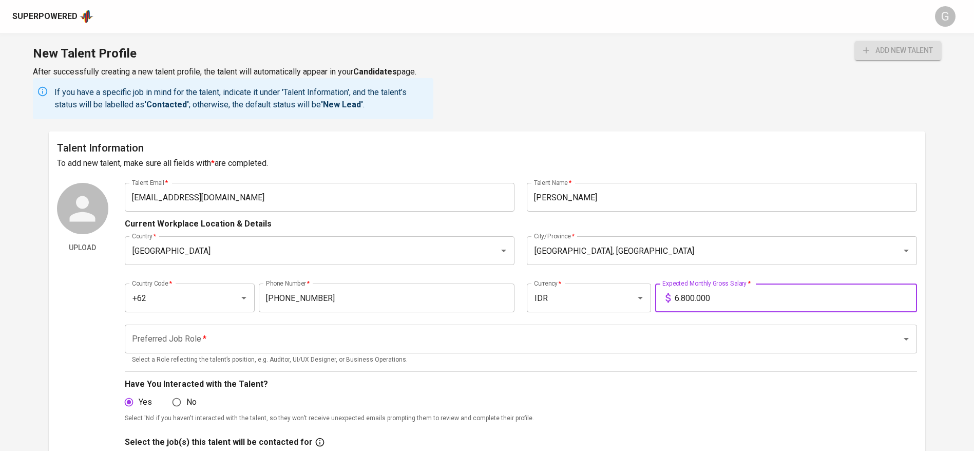
type input "6.800.000"
click at [855, 41] on button "add new talent" at bounding box center [898, 50] width 86 height 19
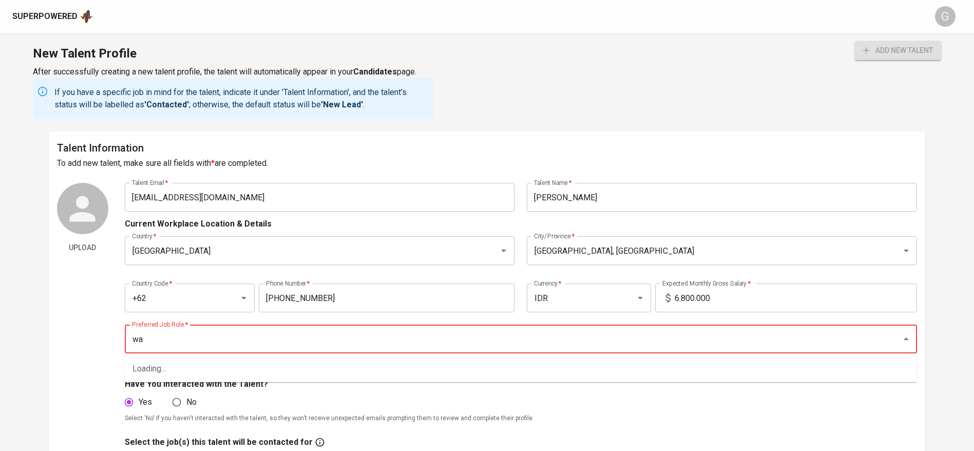
type input "w"
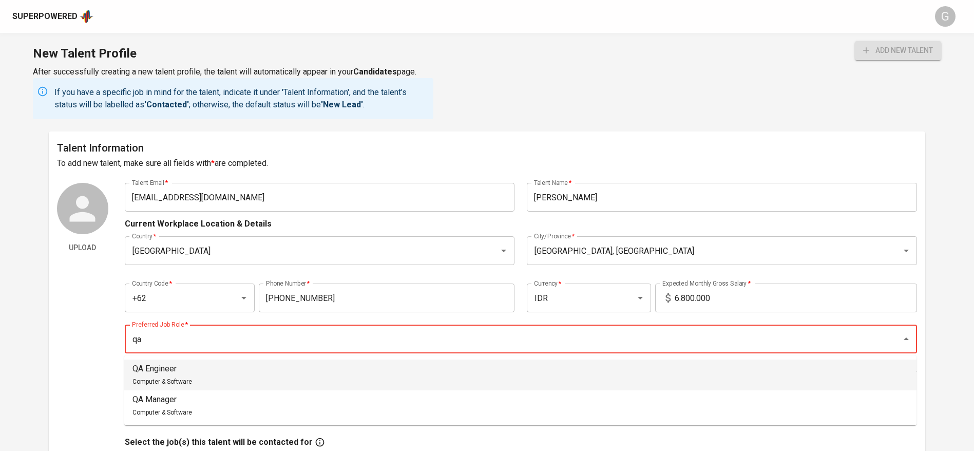
click at [463, 369] on li "QA Engineer Computer & Software" at bounding box center [520, 374] width 792 height 31
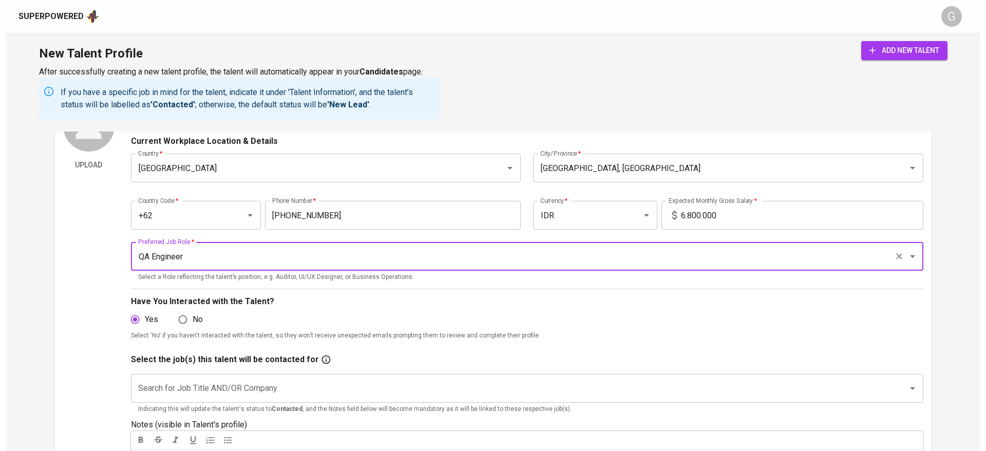
scroll to position [154, 0]
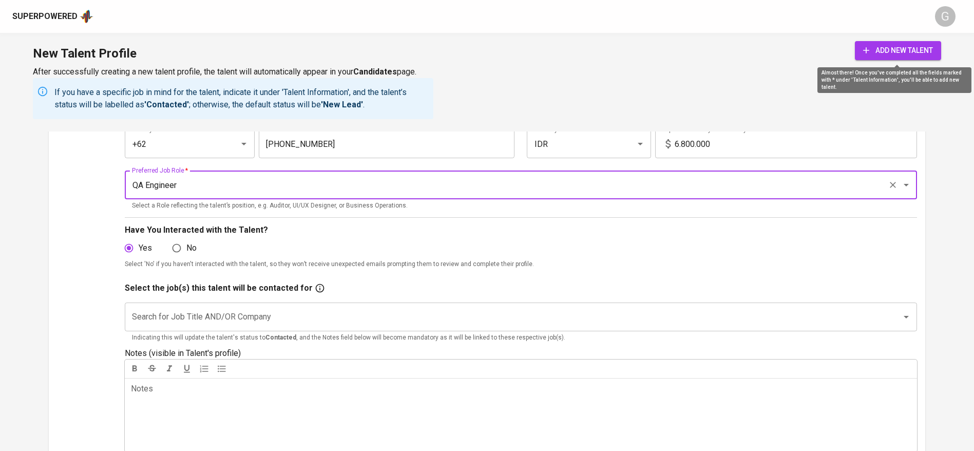
type input "QA Engineer"
click at [899, 52] on span "add new talent" at bounding box center [898, 50] width 70 height 13
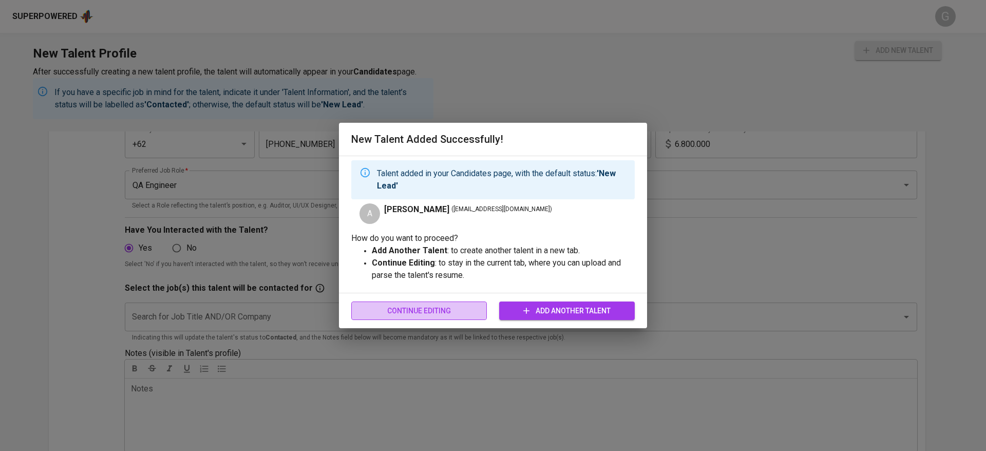
click at [451, 313] on span "Continue Editing" at bounding box center [418, 310] width 119 height 13
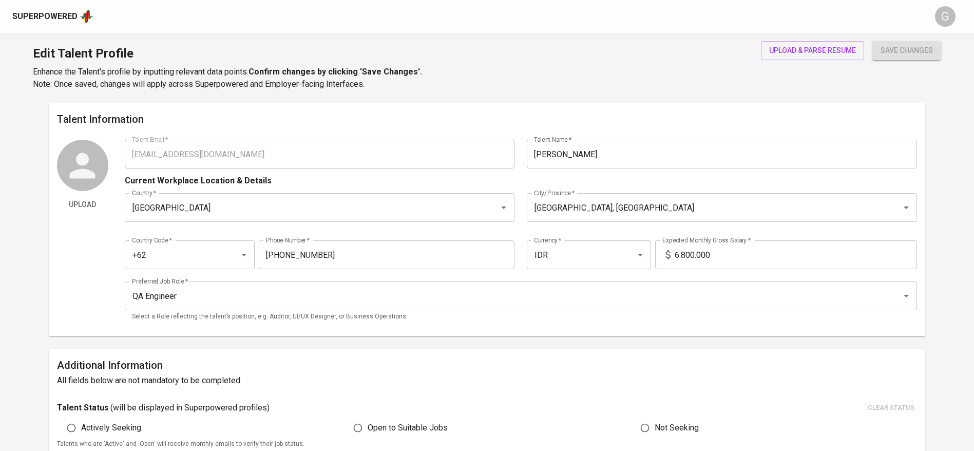
click at [64, 17] on div "Superpowered" at bounding box center [44, 17] width 65 height 12
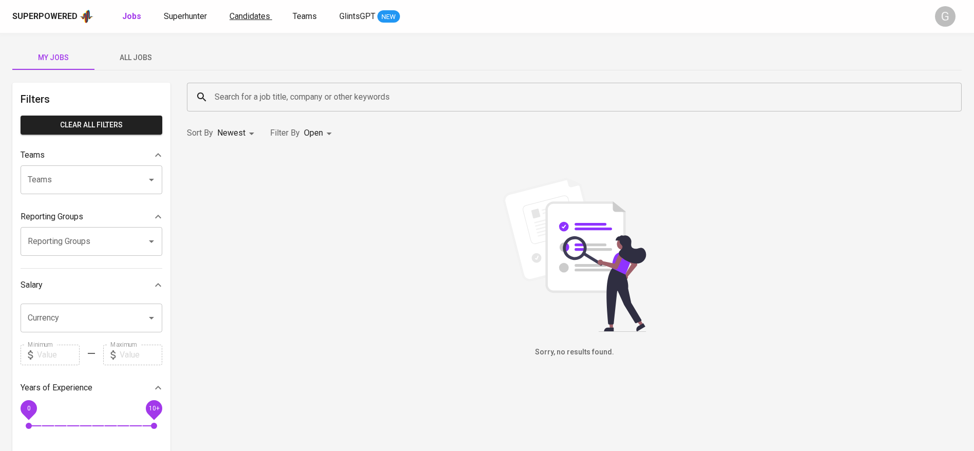
click at [244, 16] on span "Candidates" at bounding box center [249, 16] width 41 height 10
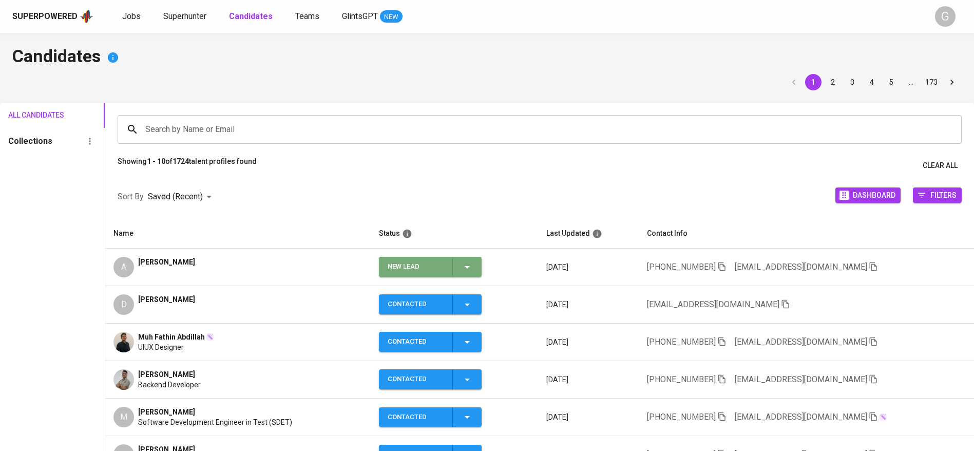
click at [477, 268] on span "New Lead" at bounding box center [430, 267] width 94 height 20
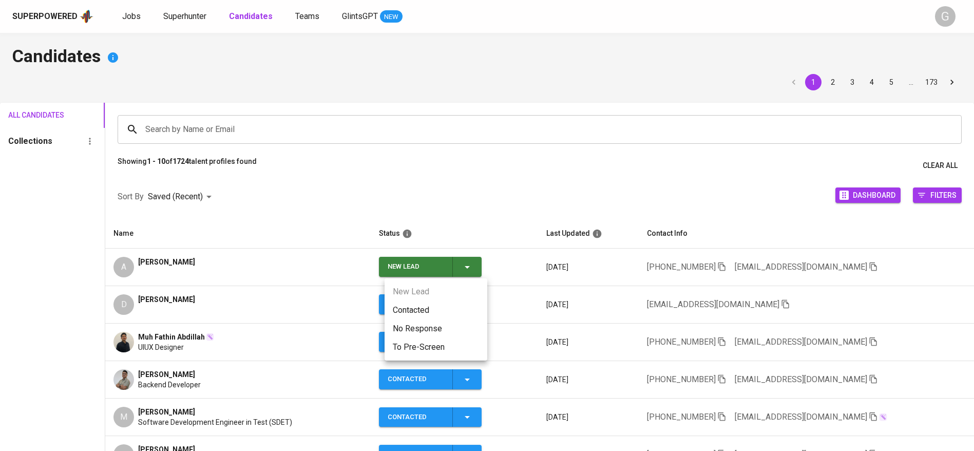
click at [451, 308] on li "Contacted" at bounding box center [436, 310] width 103 height 18
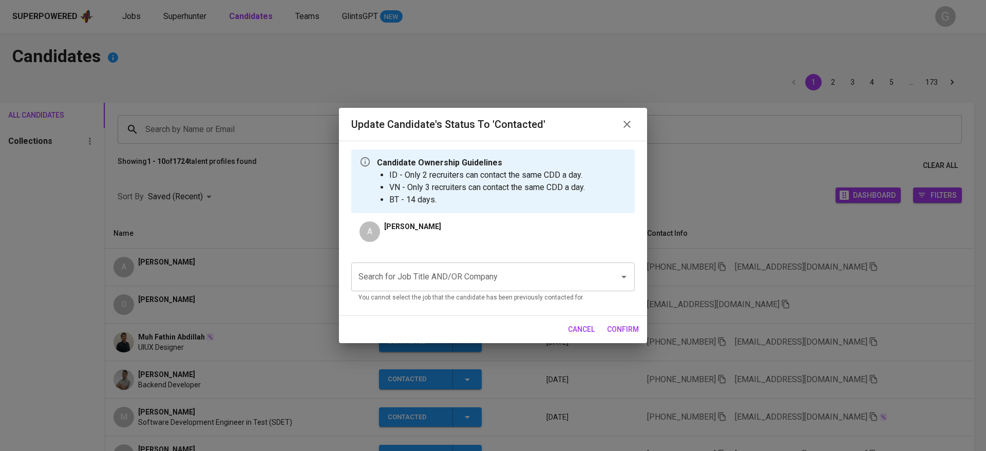
click at [531, 264] on div "Search for Job Title AND/OR Company" at bounding box center [492, 276] width 283 height 29
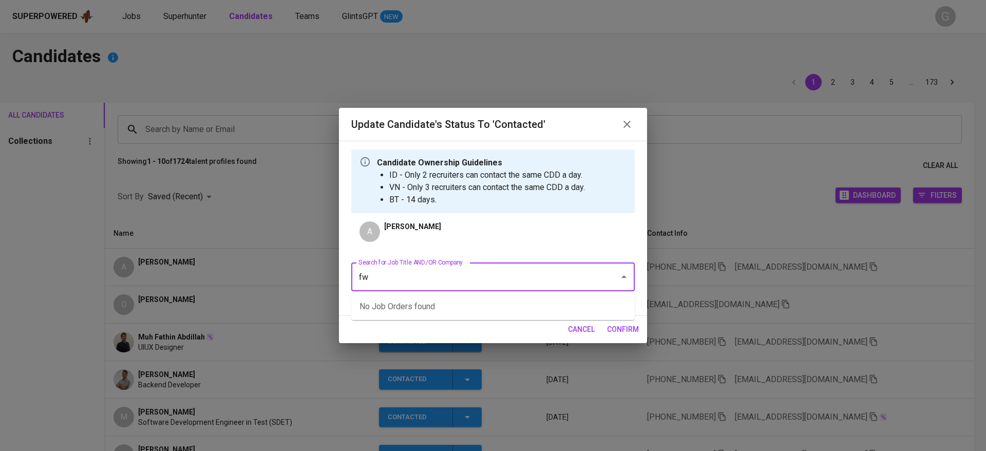
type input "fwd"
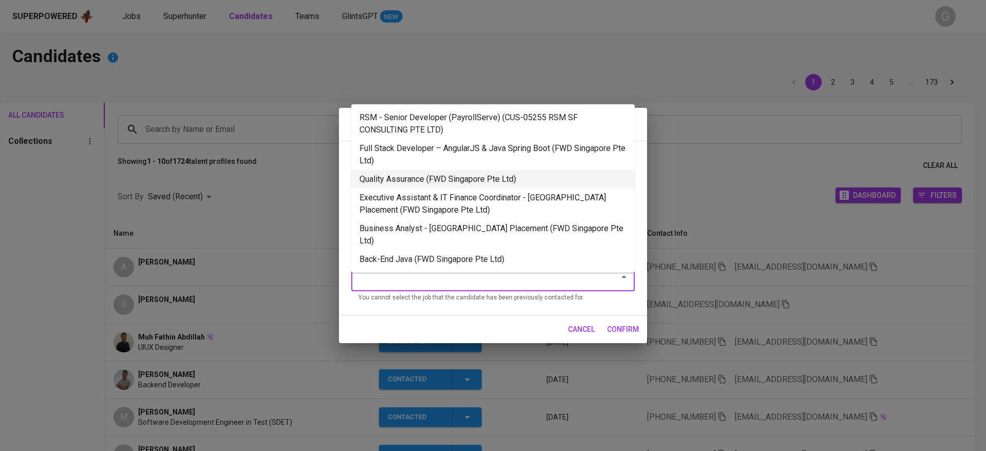
click at [518, 184] on li "Quality Assurance (FWD Singapore Pte Ltd)" at bounding box center [492, 179] width 283 height 18
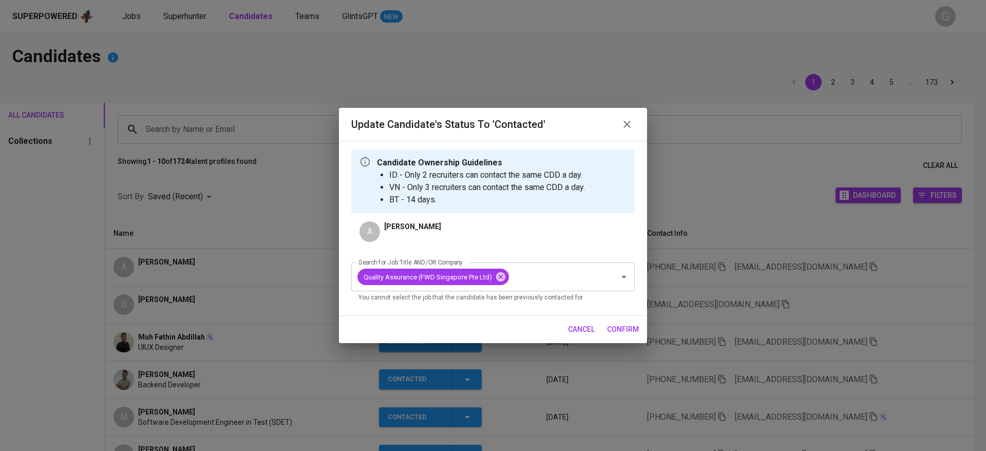
click at [621, 331] on span "confirm" at bounding box center [623, 329] width 32 height 13
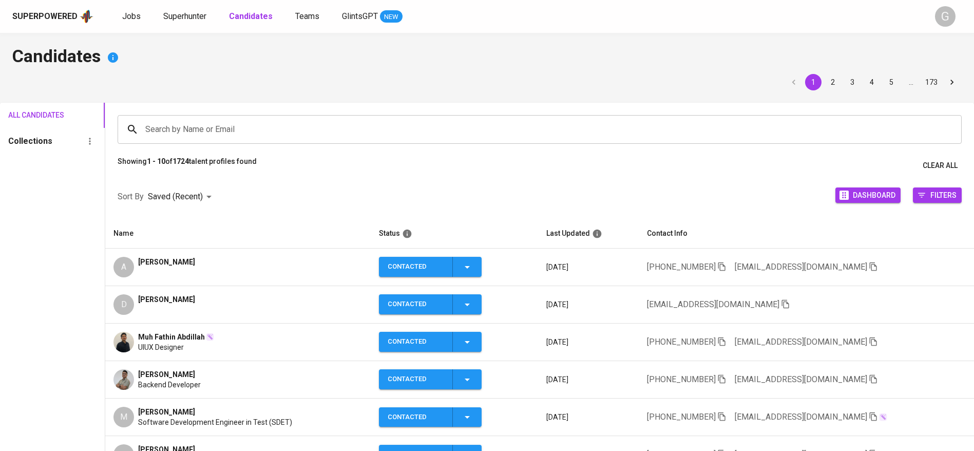
drag, startPoint x: 248, startPoint y: 222, endPoint x: 266, endPoint y: 222, distance: 18.0
click at [248, 222] on th "Name" at bounding box center [237, 234] width 265 height 30
click at [869, 266] on icon "button" at bounding box center [873, 266] width 9 height 9
click at [188, 17] on span "Superhunter" at bounding box center [184, 16] width 43 height 10
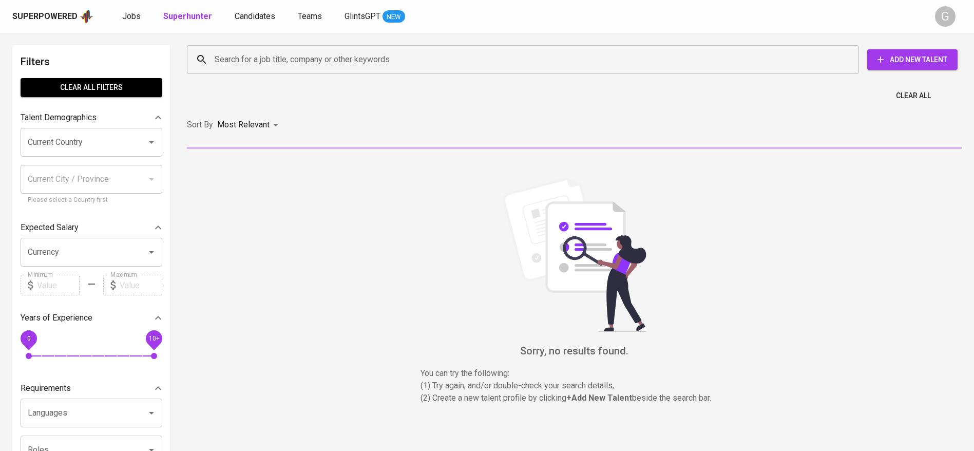
click at [284, 56] on input "Search for a job title, company or other keywords" at bounding box center [525, 60] width 627 height 20
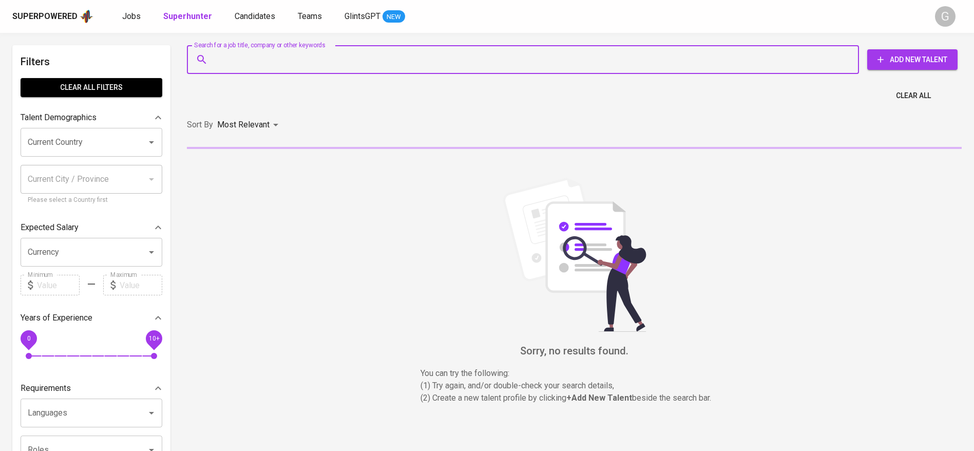
paste input "aidilfajri26@gmail.com"
type input "aidilfajri26@gmail.com"
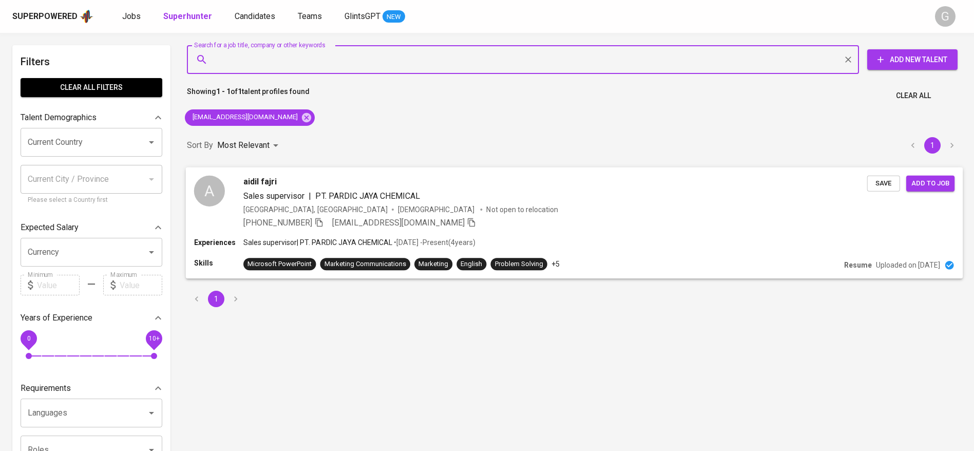
click at [877, 181] on span "Save" at bounding box center [883, 183] width 23 height 12
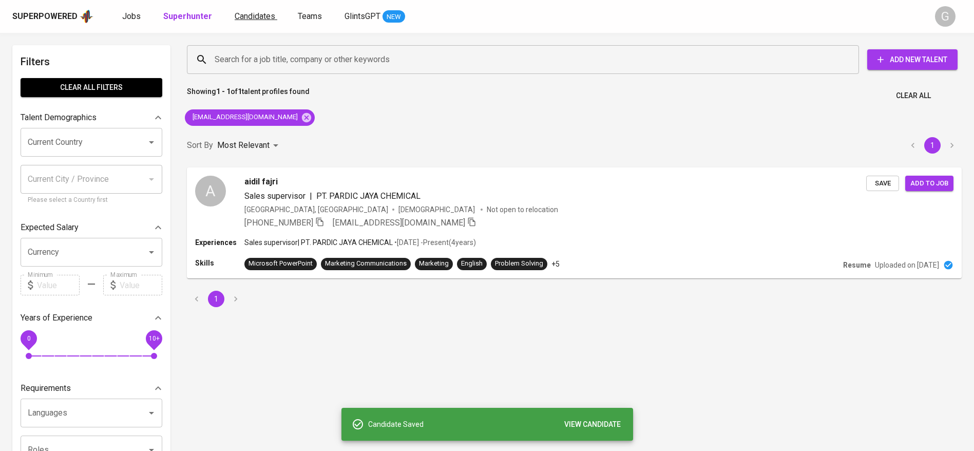
click at [262, 17] on span "Candidates" at bounding box center [255, 16] width 41 height 10
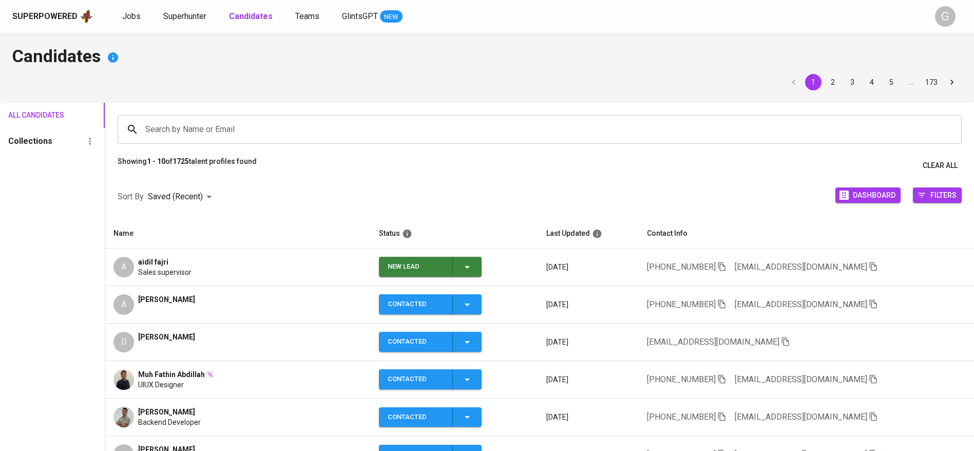
click at [473, 266] on icon "button" at bounding box center [467, 267] width 12 height 12
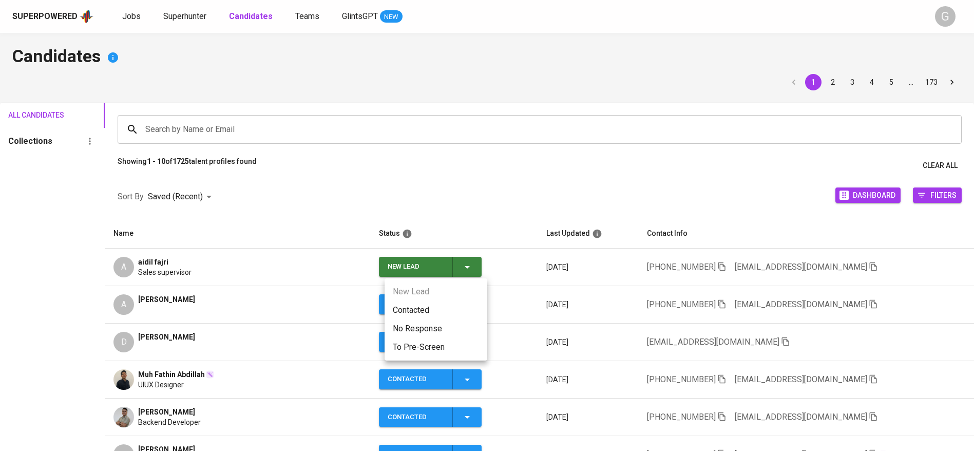
click at [443, 303] on li "Contacted" at bounding box center [436, 310] width 103 height 18
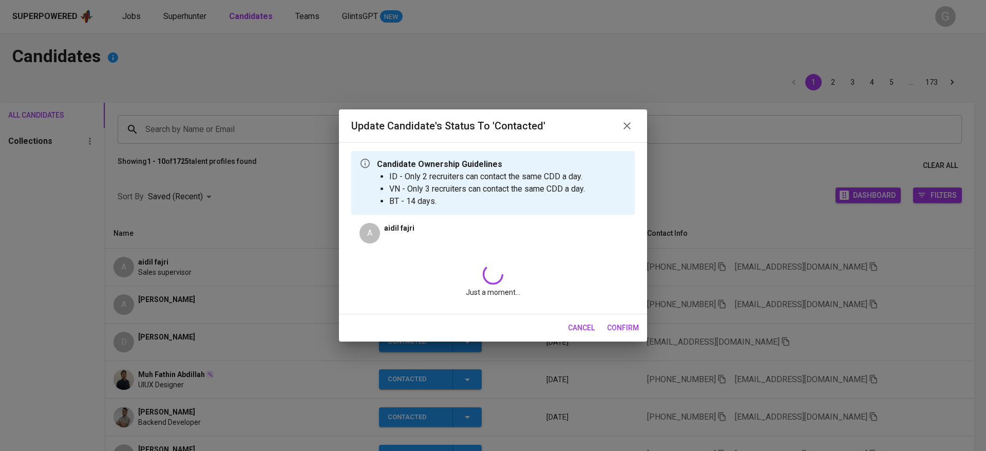
click at [531, 263] on div "Just a moment..." at bounding box center [492, 281] width 283 height 50
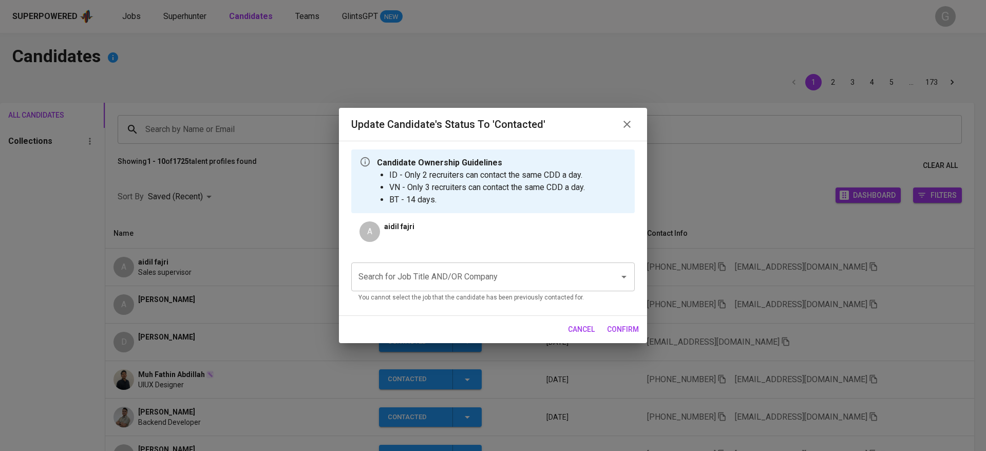
click at [477, 272] on input "Search for Job Title AND/OR Company" at bounding box center [478, 277] width 245 height 20
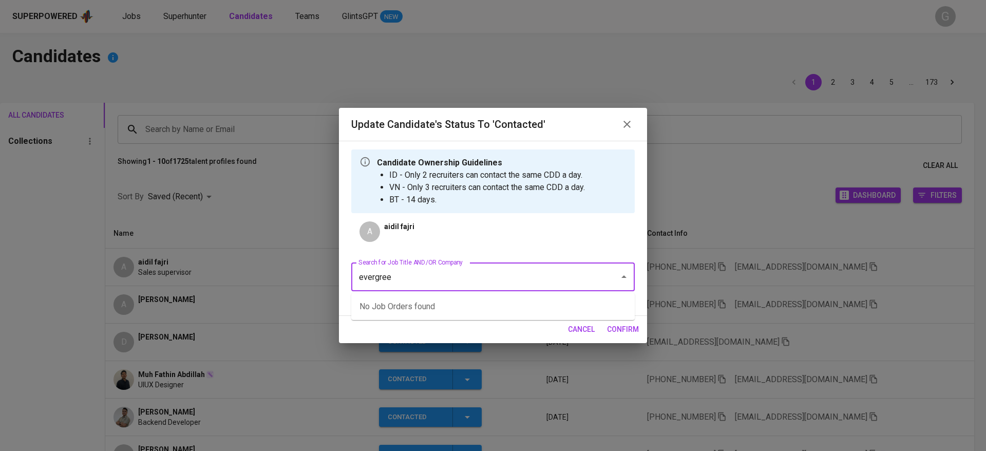
type input "evergreen"
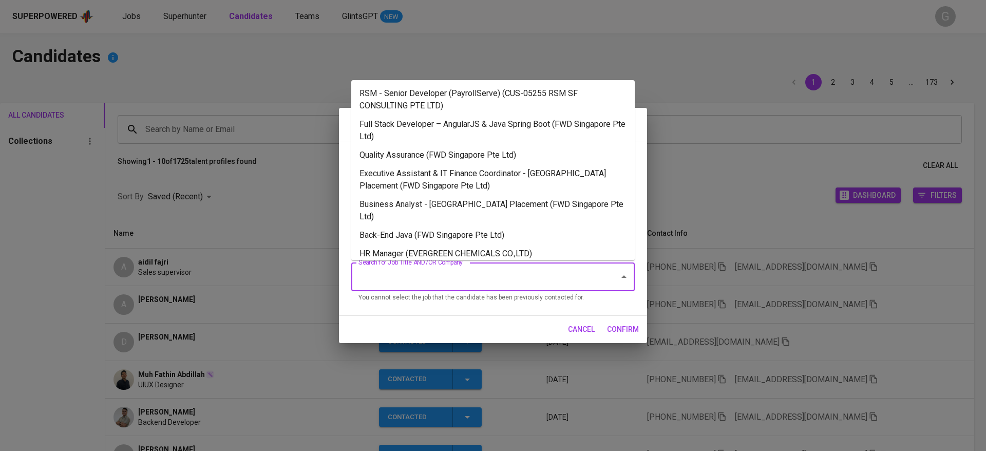
click at [545, 263] on li "Sales Rep (EVERGREEN CHEMICALS CO.,LTD)" at bounding box center [492, 272] width 283 height 18
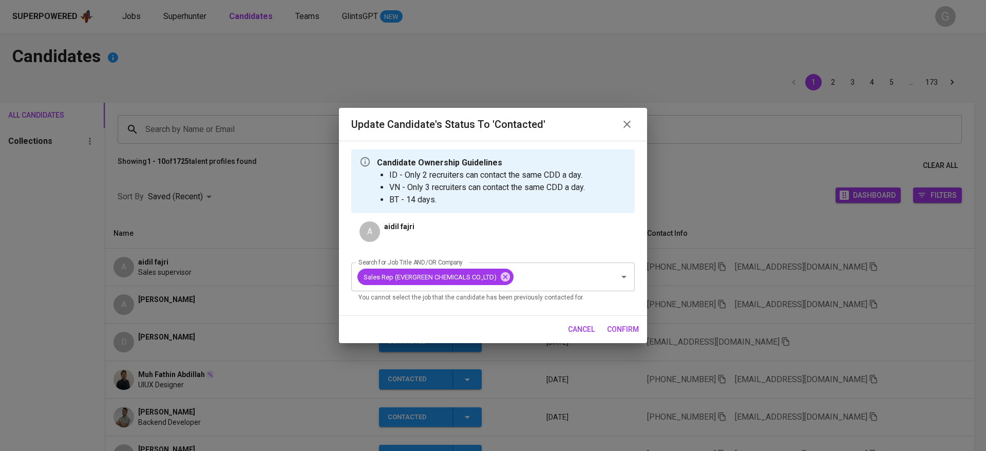
click at [626, 326] on span "confirm" at bounding box center [623, 329] width 32 height 13
